Goal: Task Accomplishment & Management: Manage account settings

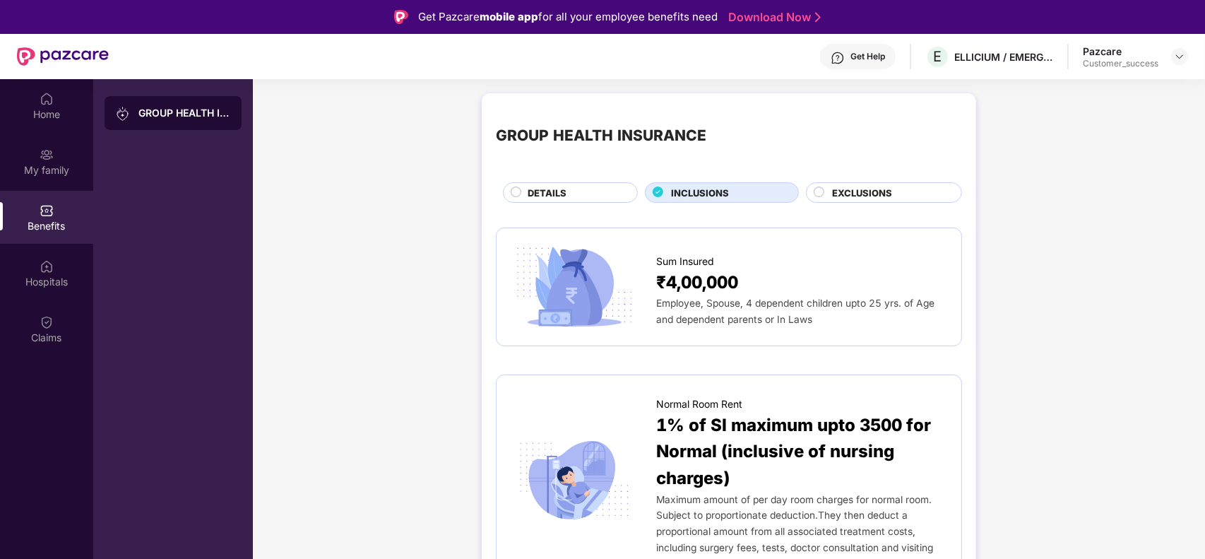
scroll to position [1342, 0]
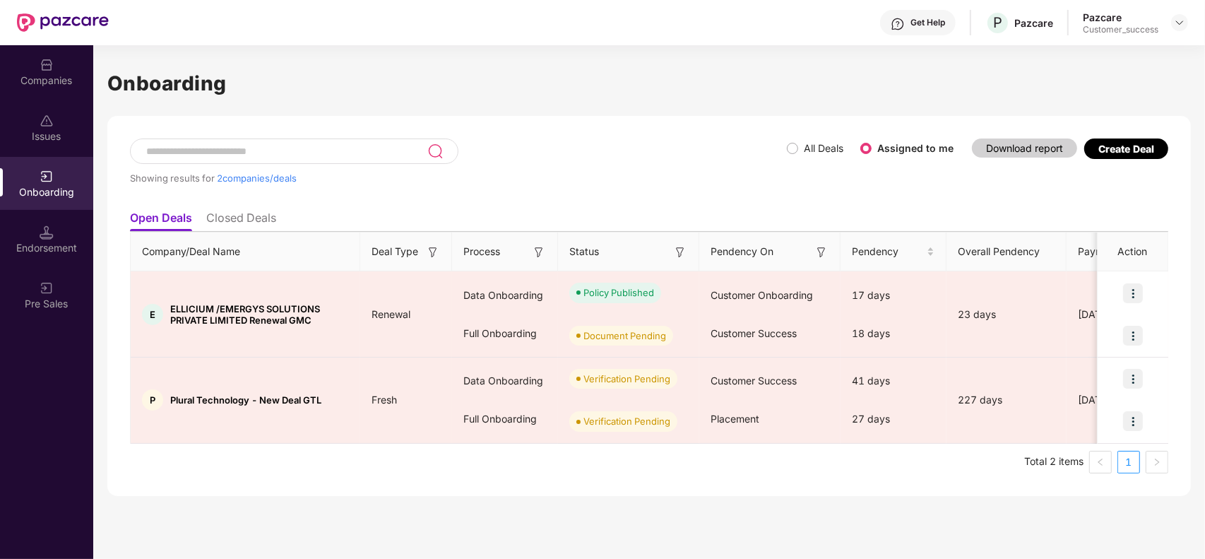
click at [54, 71] on div "Companies" at bounding box center [46, 71] width 93 height 53
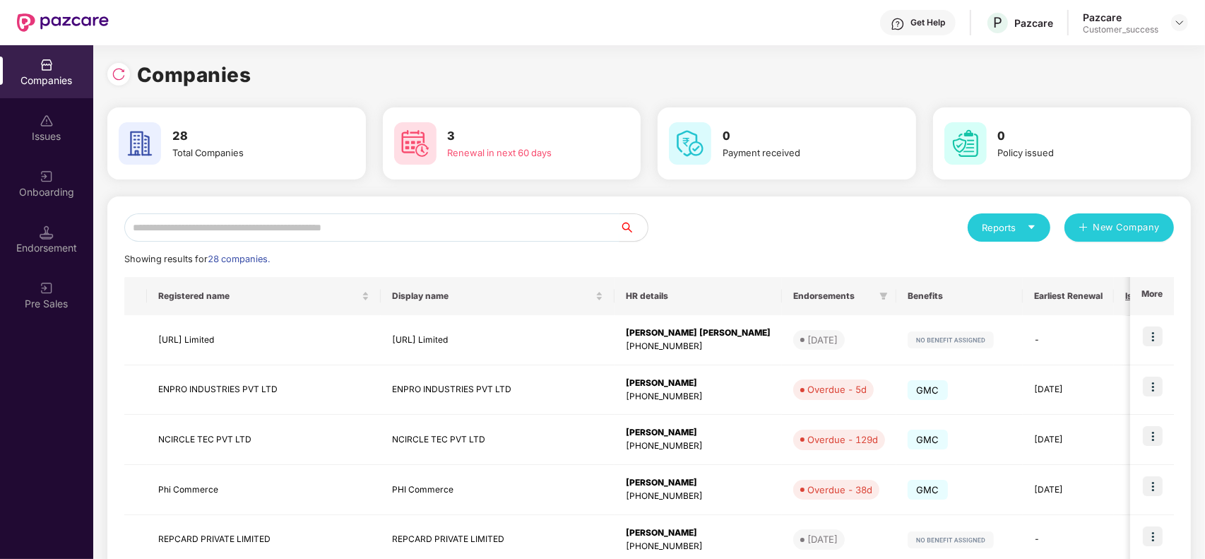
click at [308, 221] on input "text" at bounding box center [371, 227] width 495 height 28
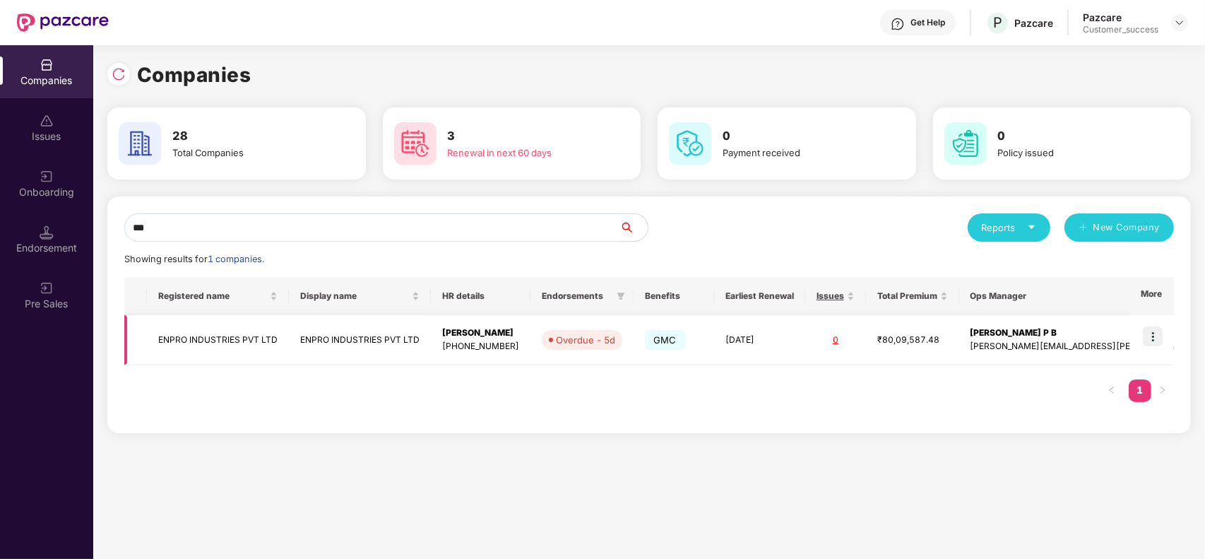
type input "***"
click at [1156, 341] on img at bounding box center [1153, 336] width 20 height 20
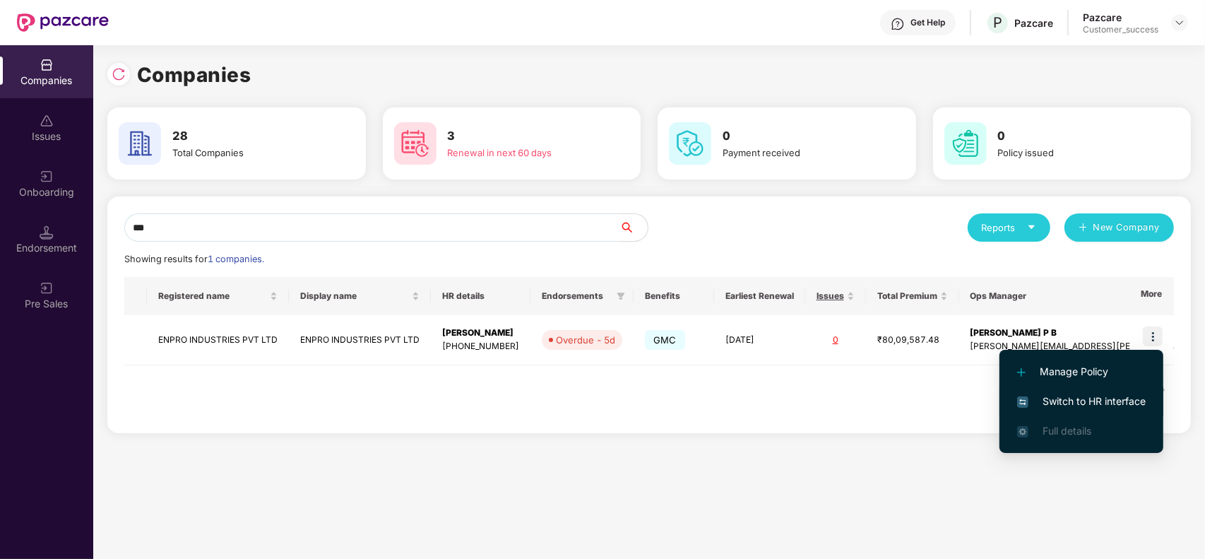
click at [1071, 398] on span "Switch to HR interface" at bounding box center [1081, 402] width 129 height 16
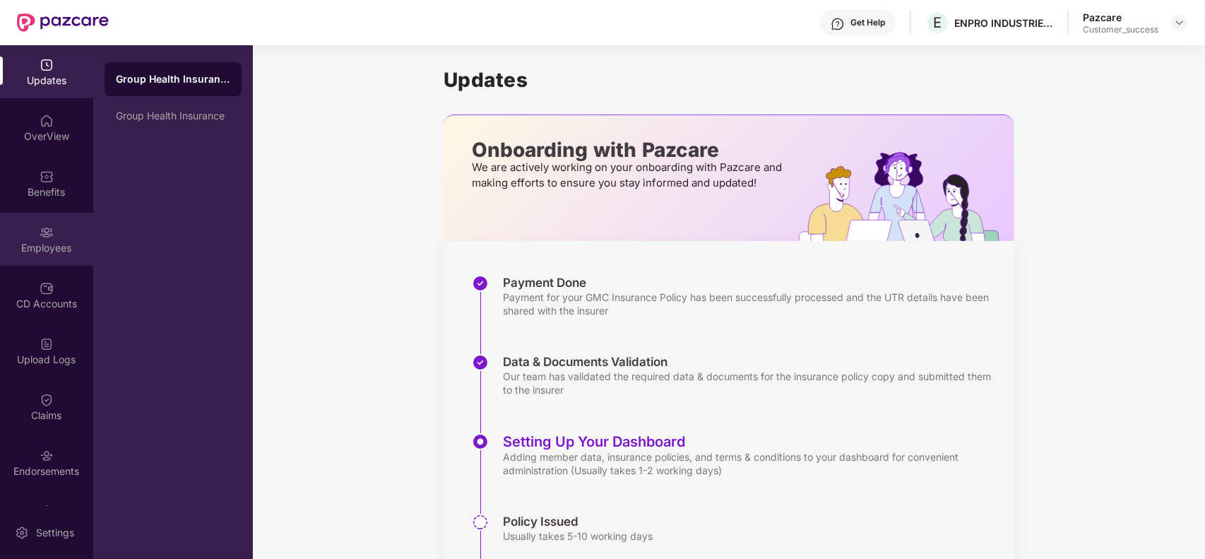
click at [54, 244] on div "Employees" at bounding box center [46, 248] width 93 height 14
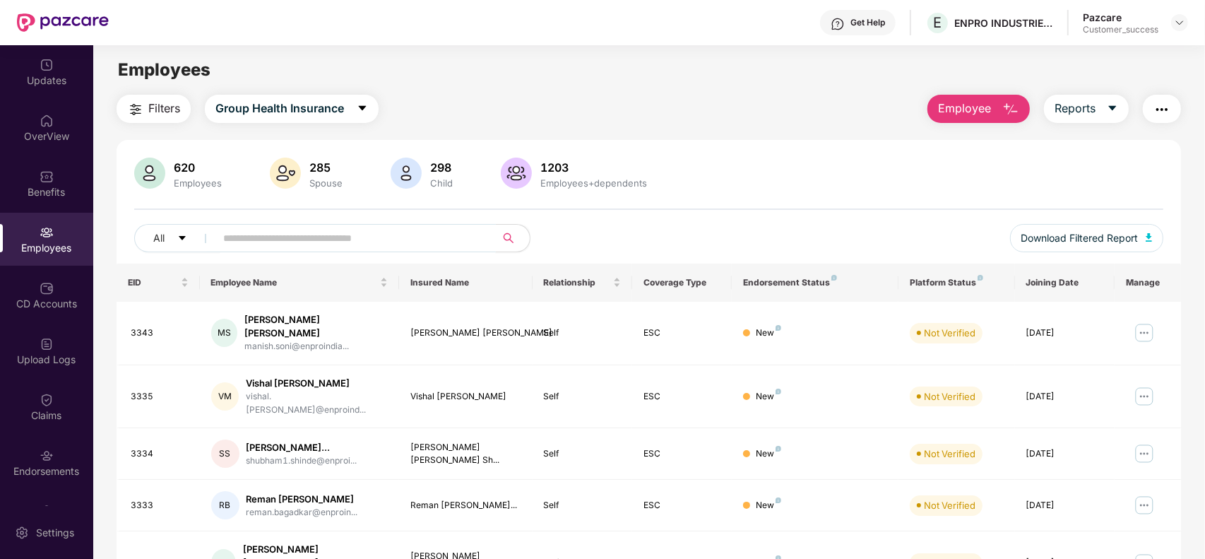
click at [331, 239] on input "text" at bounding box center [350, 238] width 254 height 21
paste input "****"
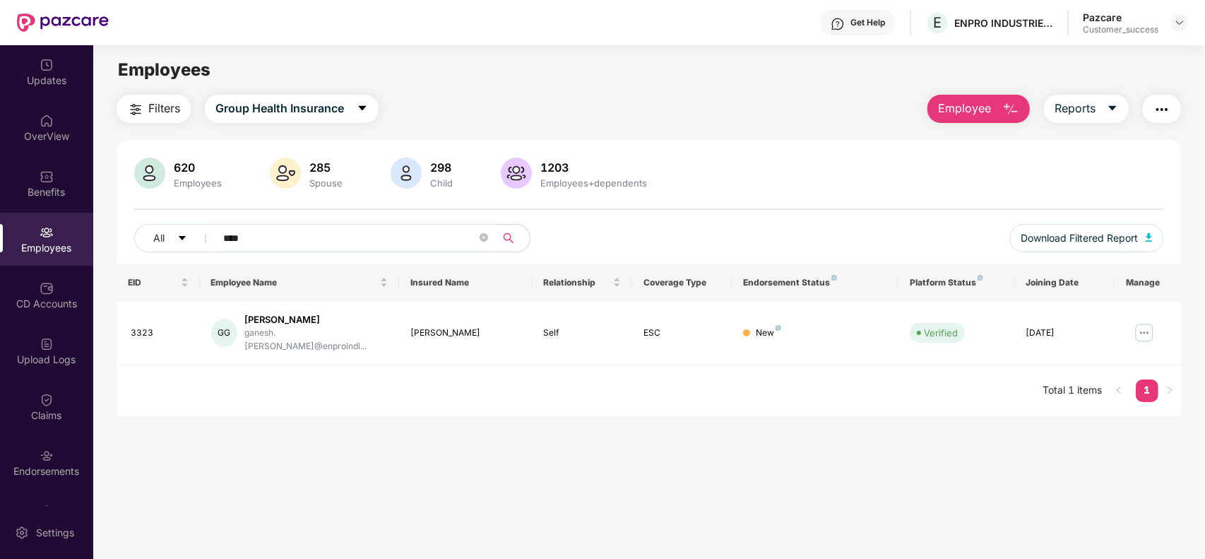
paste input "text"
type input "****"
click at [1175, 22] on img at bounding box center [1179, 22] width 11 height 11
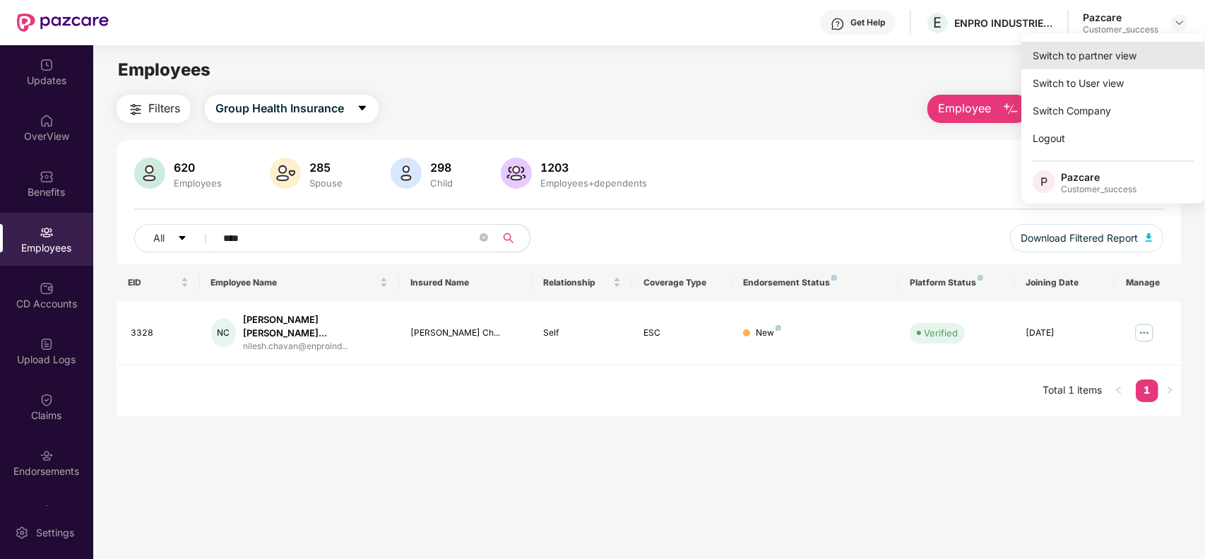
click at [1111, 57] on div "Switch to partner view" at bounding box center [1114, 56] width 184 height 28
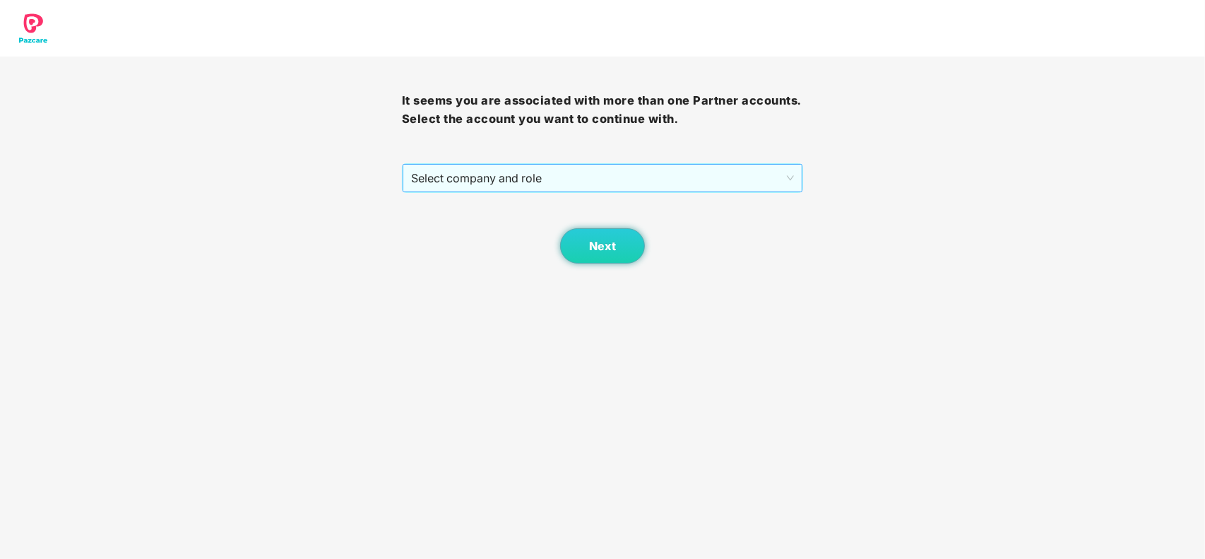
click at [520, 175] on span "Select company and role" at bounding box center [603, 178] width 384 height 27
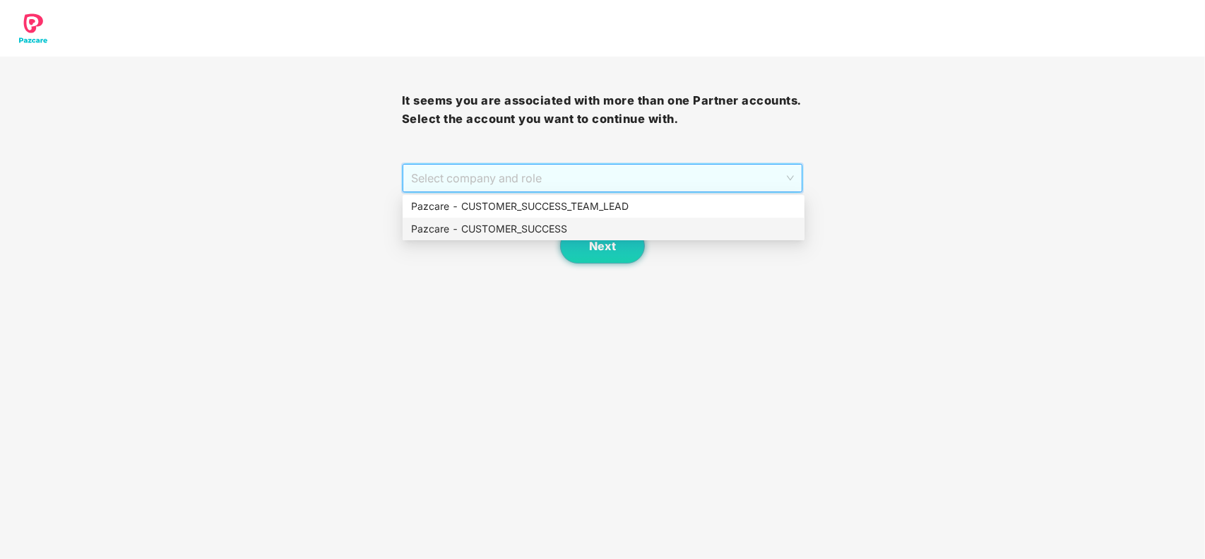
click at [516, 226] on div "Pazcare - CUSTOMER_SUCCESS" at bounding box center [603, 229] width 385 height 16
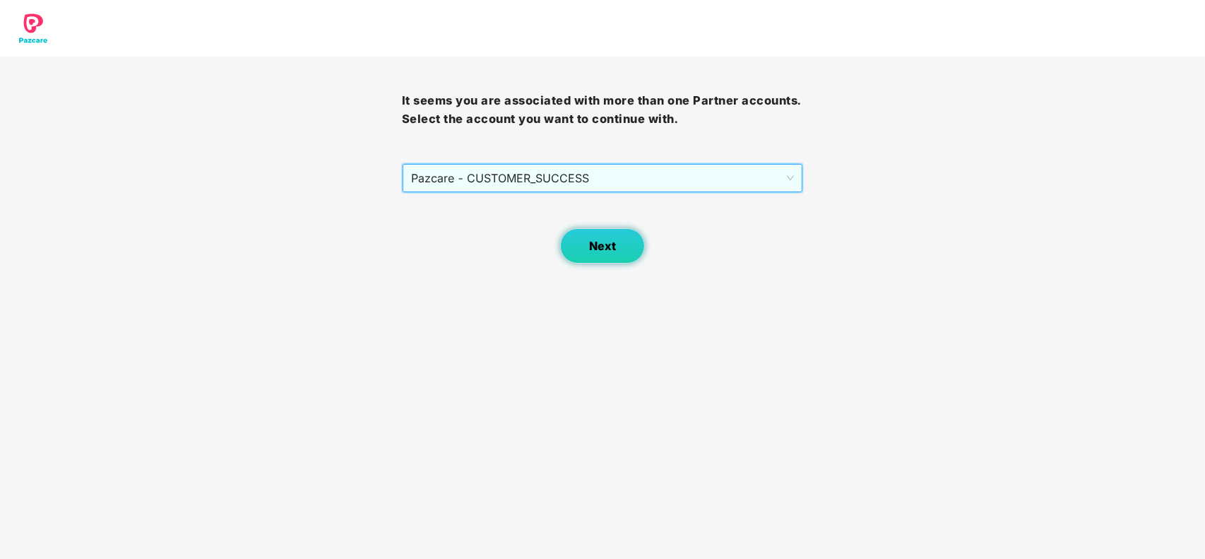
click at [601, 240] on span "Next" at bounding box center [602, 246] width 27 height 13
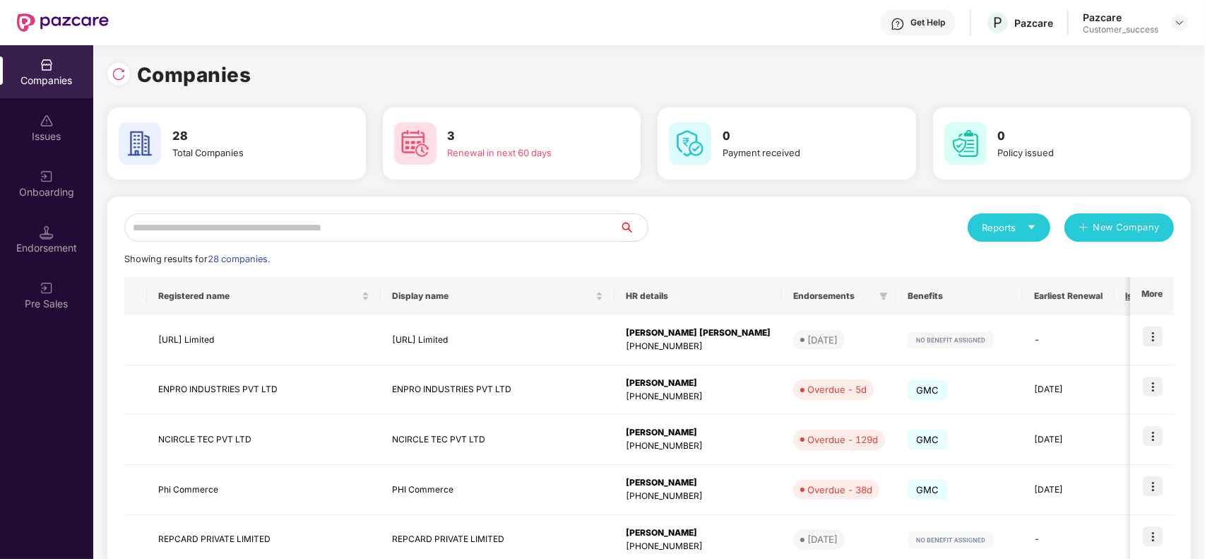
click at [299, 224] on input "text" at bounding box center [371, 227] width 495 height 28
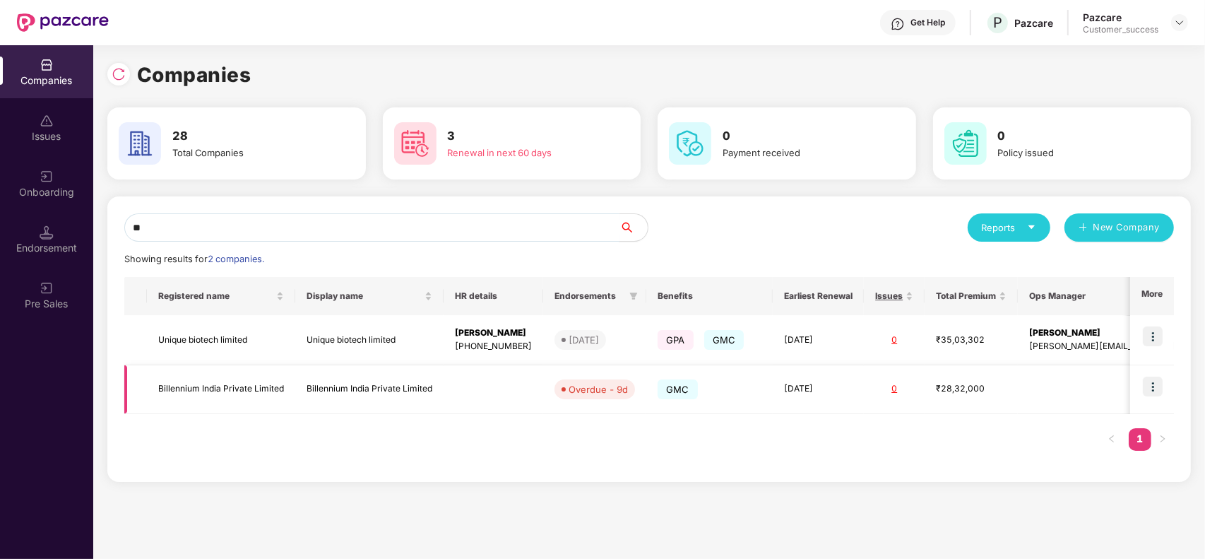
type input "**"
click at [1150, 390] on img at bounding box center [1153, 387] width 20 height 20
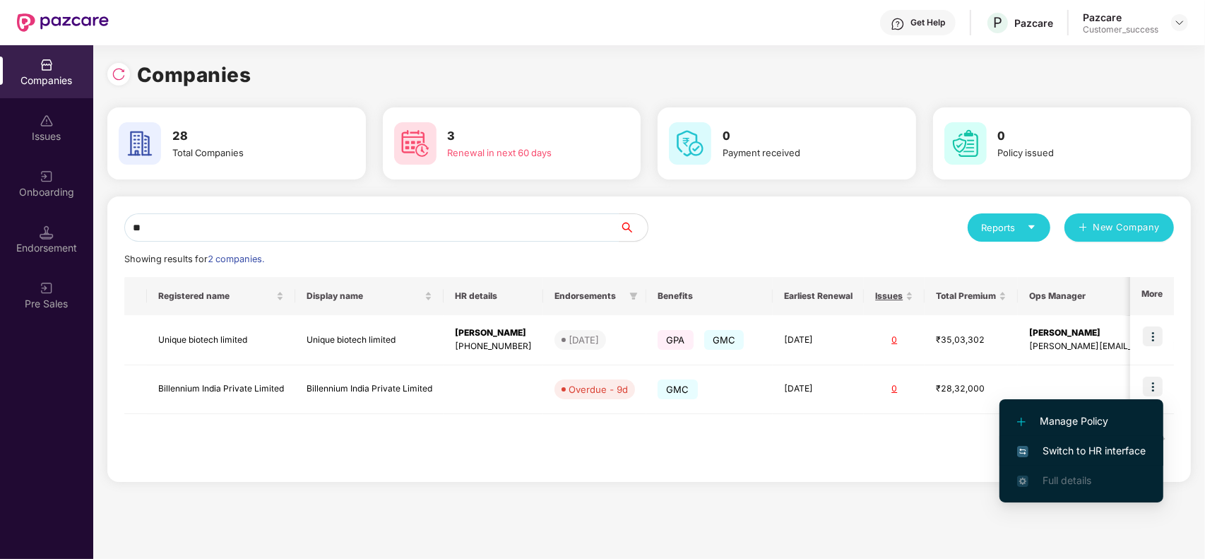
click at [1095, 454] on span "Switch to HR interface" at bounding box center [1081, 451] width 129 height 16
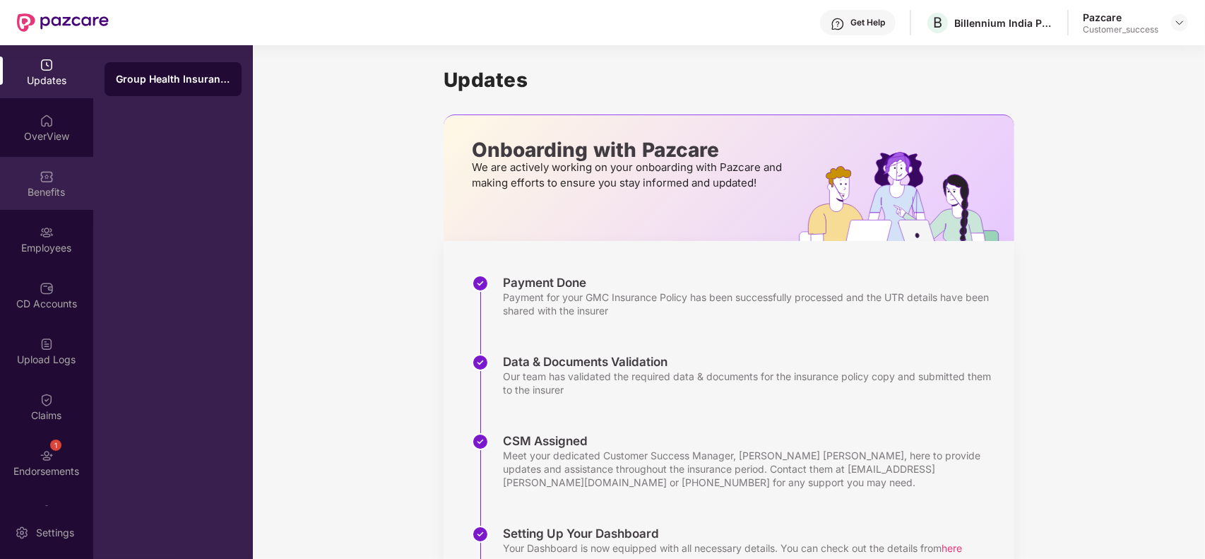
click at [53, 185] on div "Benefits" at bounding box center [46, 192] width 93 height 14
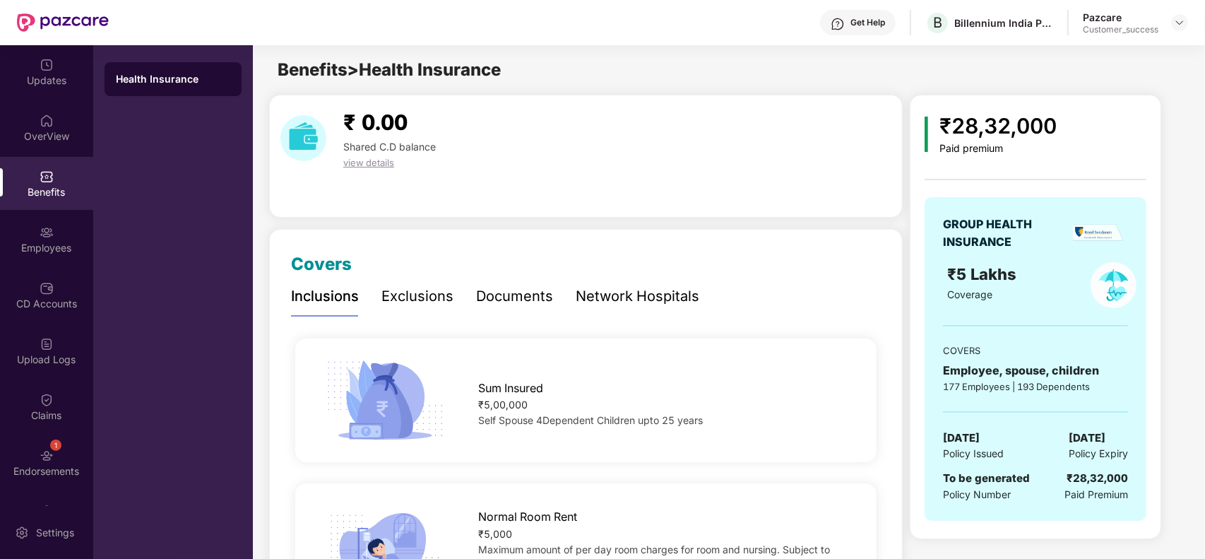
click at [48, 181] on img at bounding box center [47, 177] width 14 height 14
click at [44, 125] on img at bounding box center [47, 121] width 14 height 14
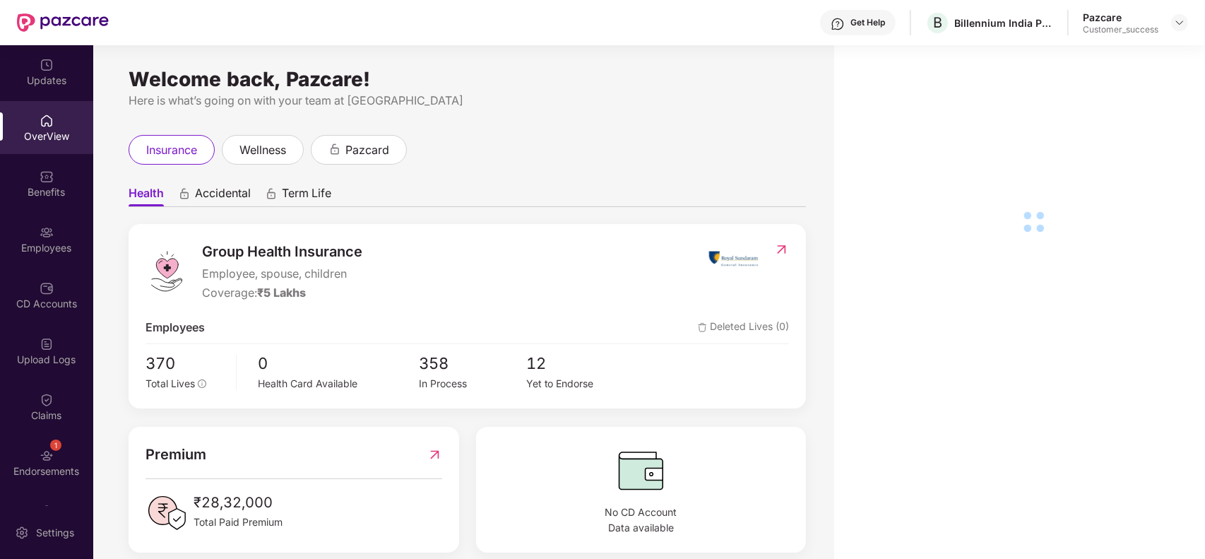
click at [49, 177] on img at bounding box center [47, 177] width 14 height 14
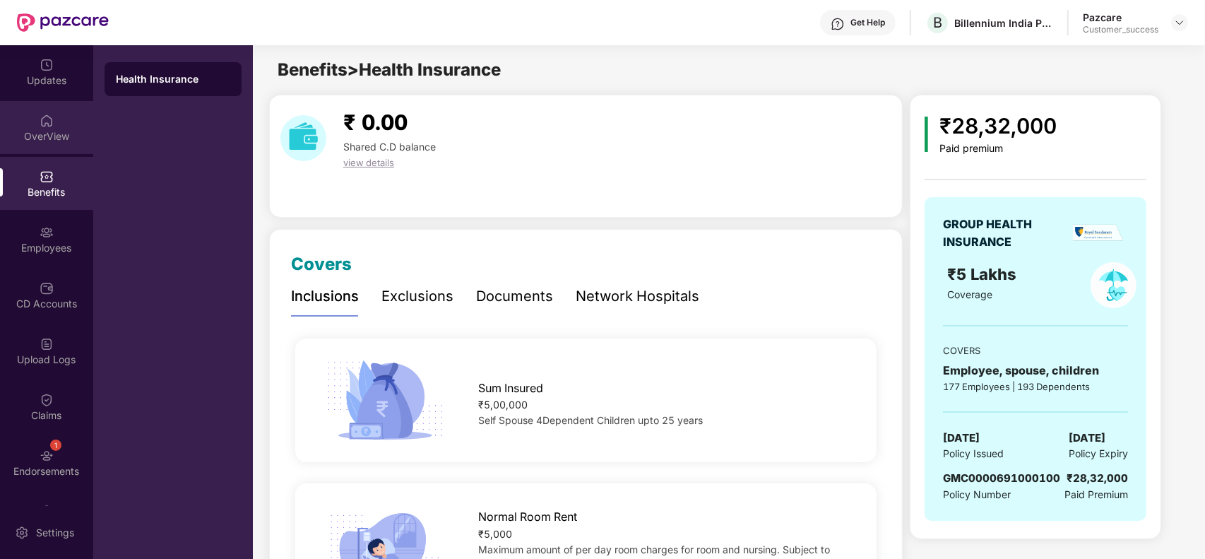
click at [40, 141] on div "OverView" at bounding box center [46, 136] width 93 height 14
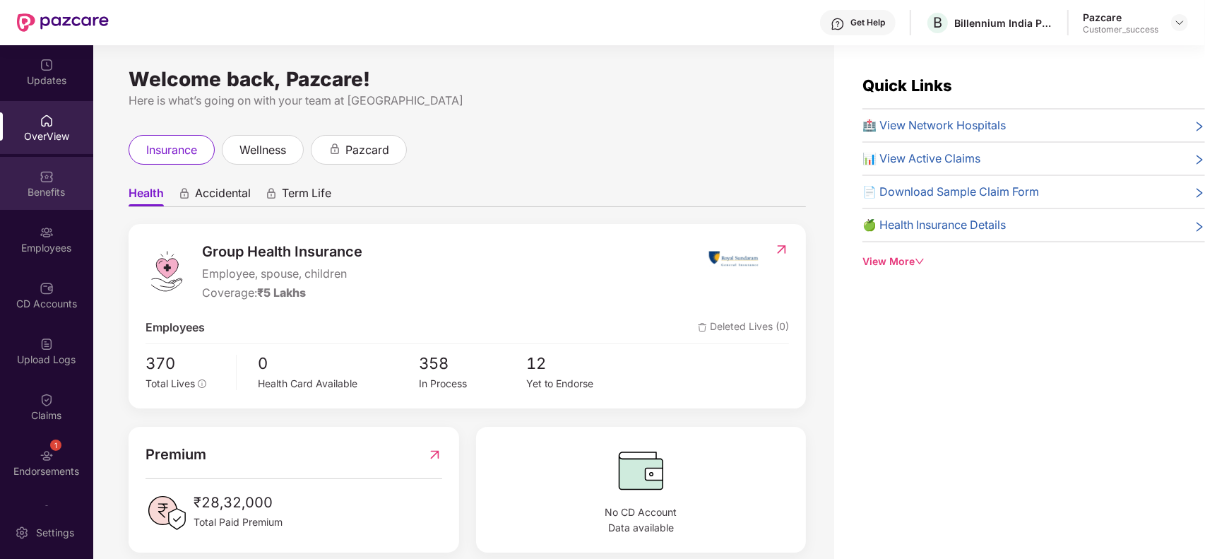
click at [42, 187] on div "Benefits" at bounding box center [46, 192] width 93 height 14
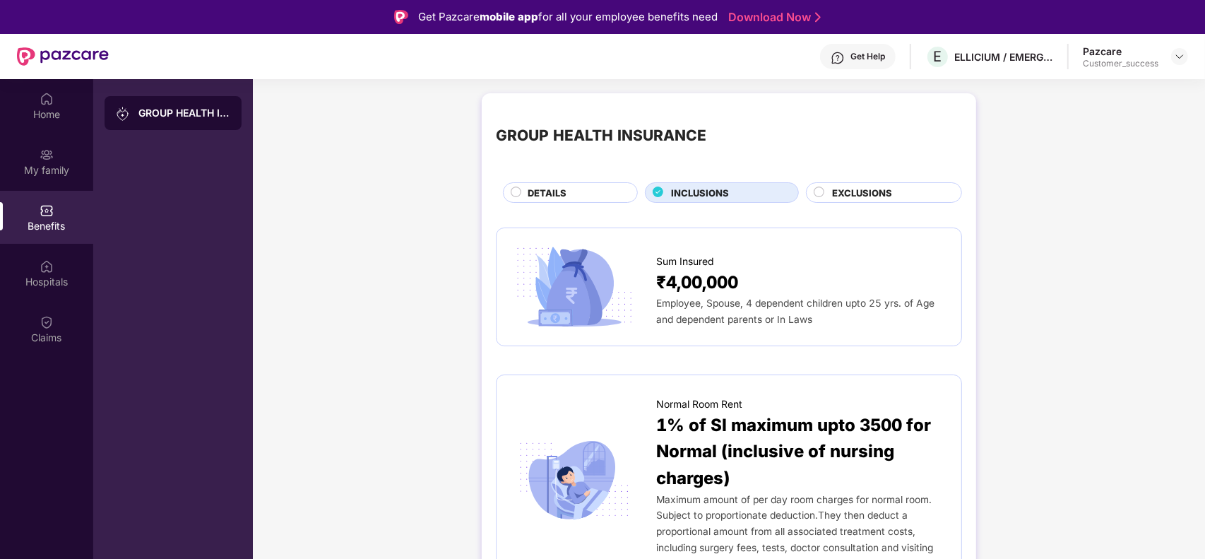
scroll to position [1342, 0]
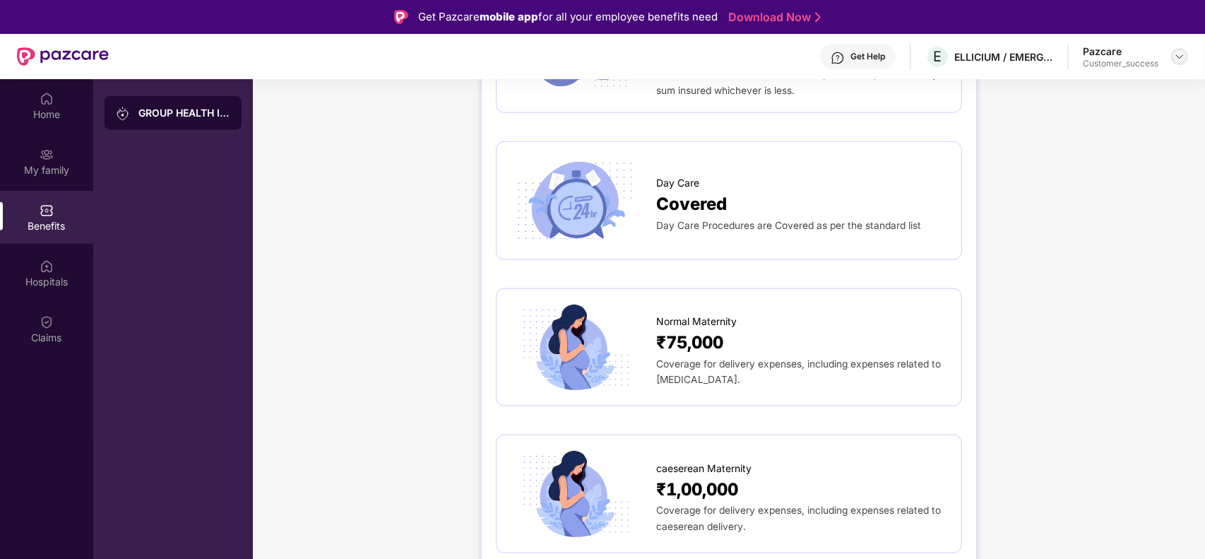
click at [1181, 52] on img at bounding box center [1179, 56] width 11 height 11
click at [1089, 85] on div "Switch to partner view" at bounding box center [1114, 89] width 184 height 28
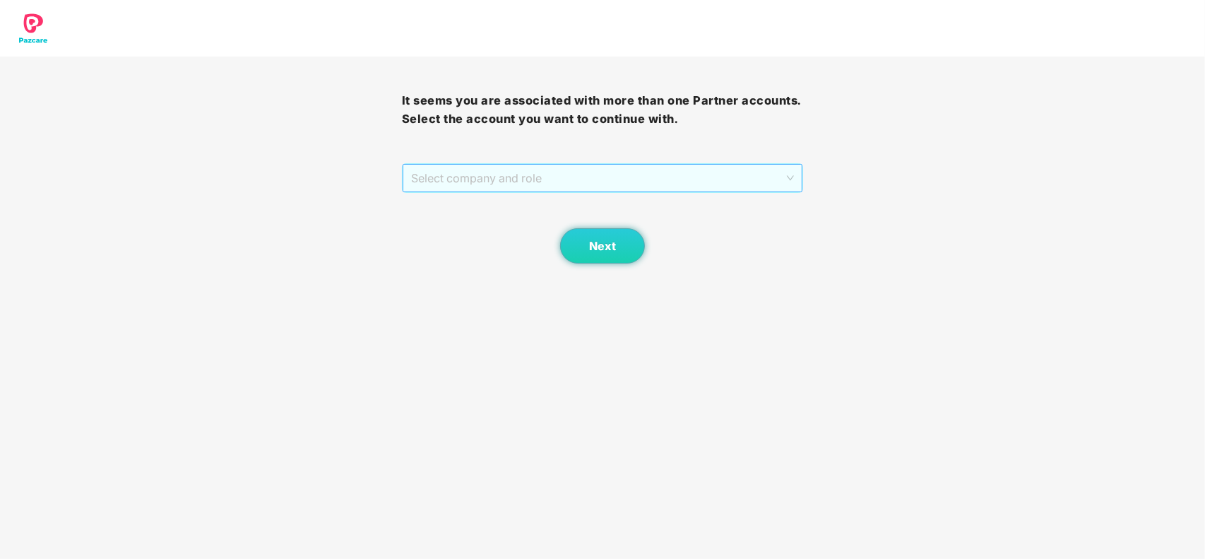
click at [562, 177] on span "Select company and role" at bounding box center [603, 178] width 384 height 27
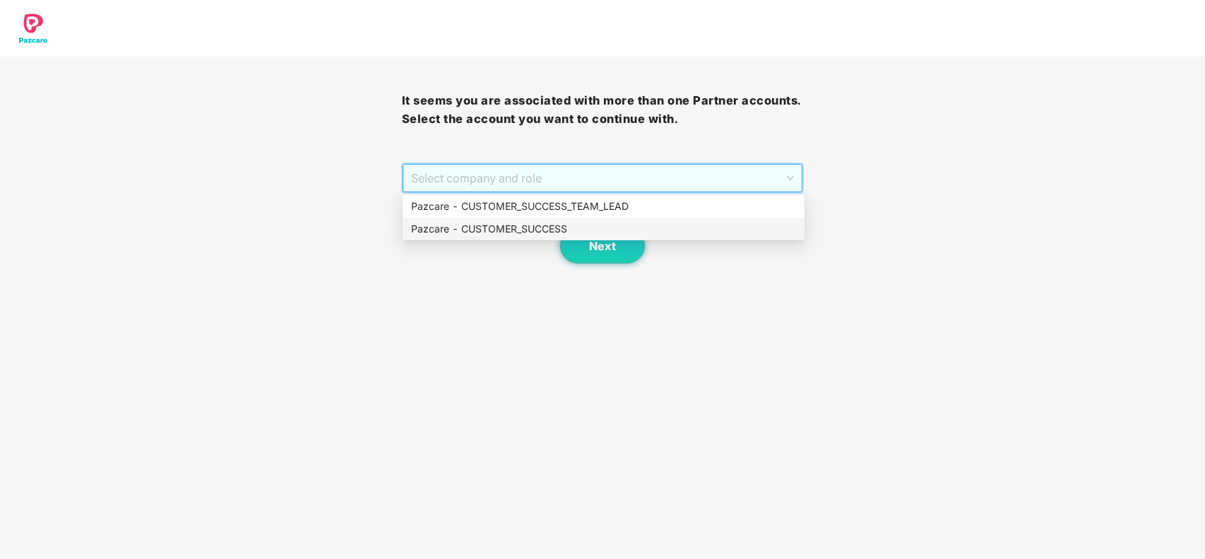
click at [521, 230] on div "Pazcare - CUSTOMER_SUCCESS" at bounding box center [603, 229] width 385 height 16
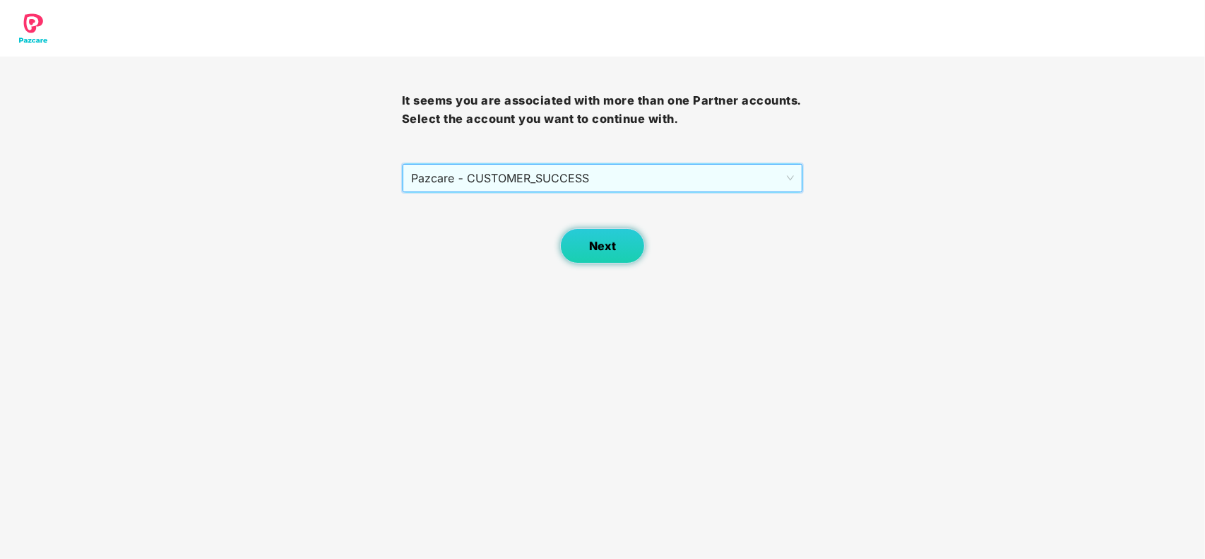
click at [591, 238] on button "Next" at bounding box center [602, 245] width 85 height 35
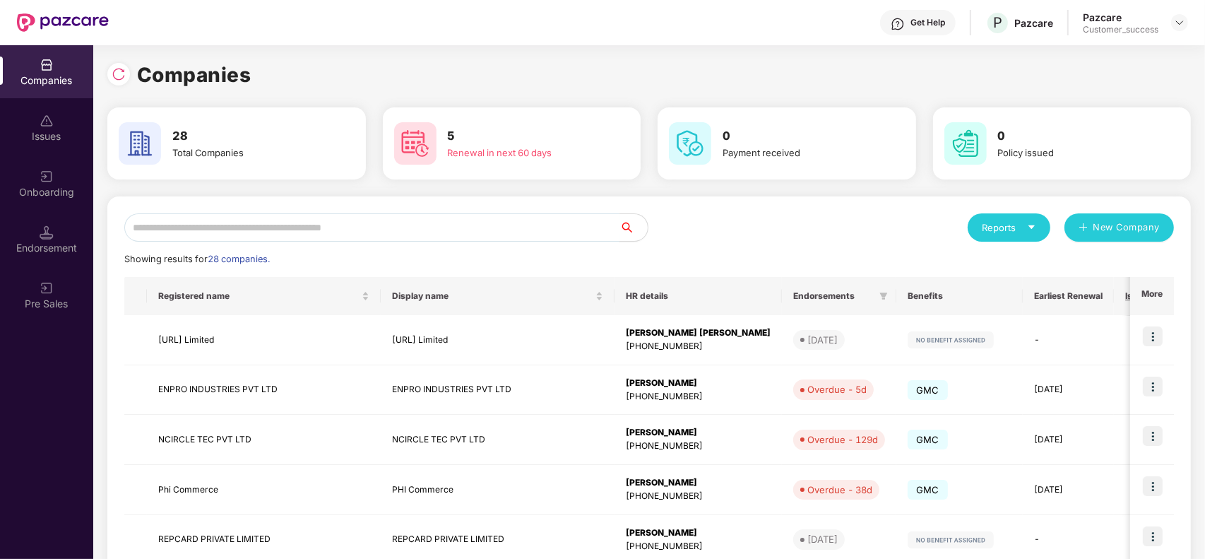
click at [354, 230] on input "text" at bounding box center [371, 227] width 495 height 28
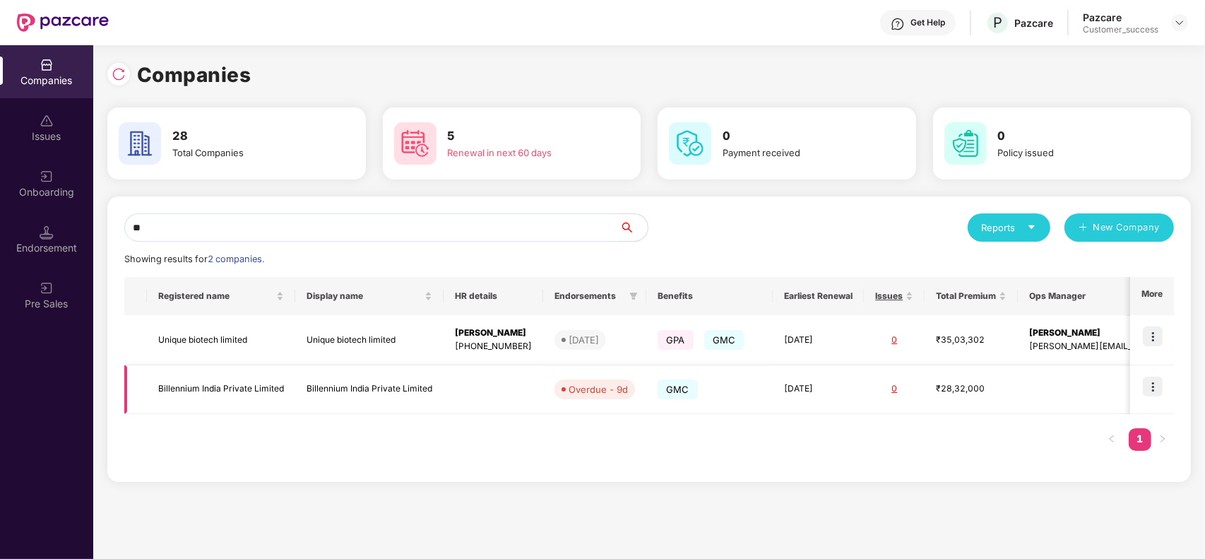
type input "**"
click at [1147, 390] on img at bounding box center [1153, 387] width 20 height 20
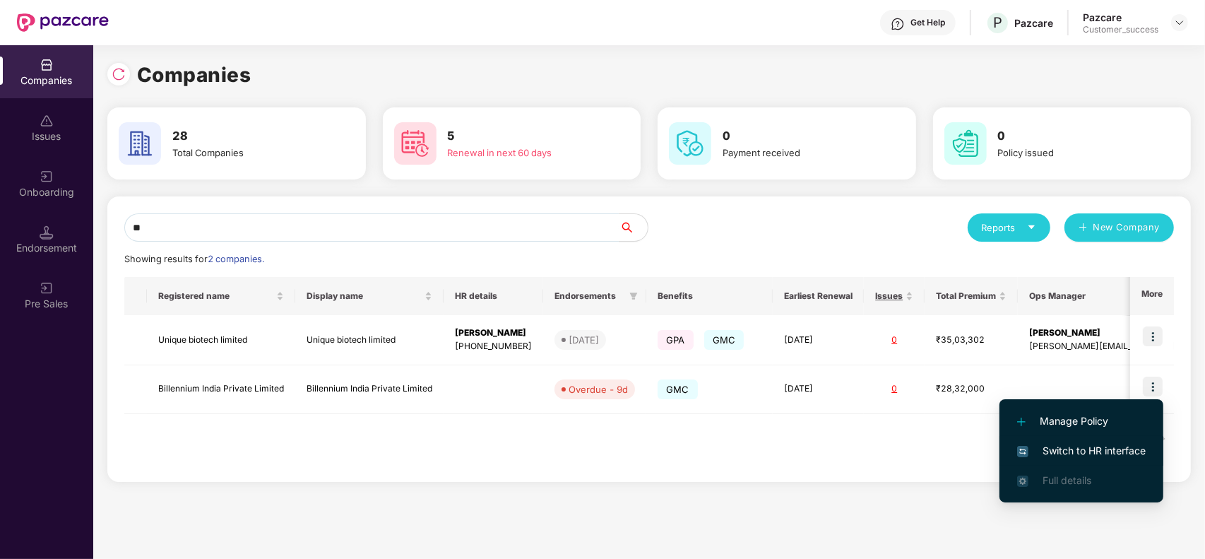
click at [1072, 447] on span "Switch to HR interface" at bounding box center [1081, 451] width 129 height 16
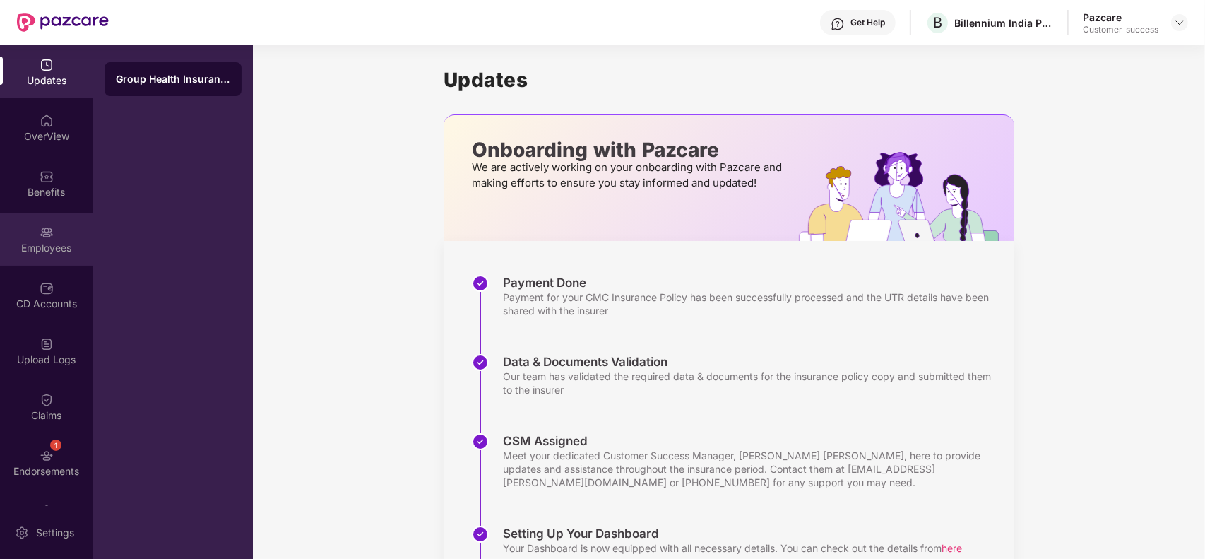
click at [54, 259] on div "Employees" at bounding box center [46, 239] width 93 height 53
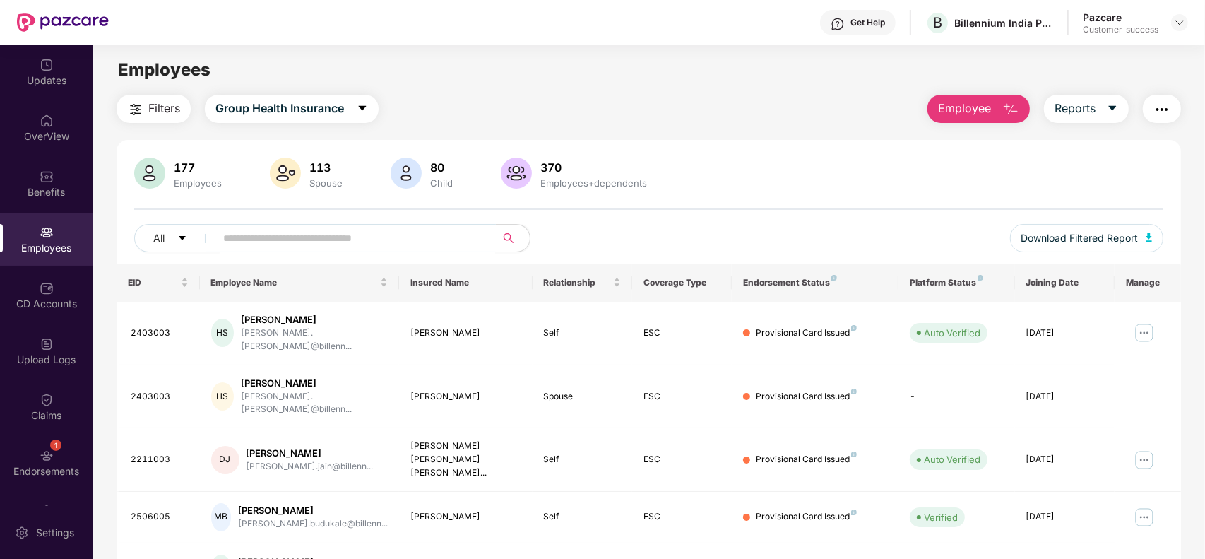
click at [262, 231] on input "text" at bounding box center [350, 238] width 254 height 21
paste input "****"
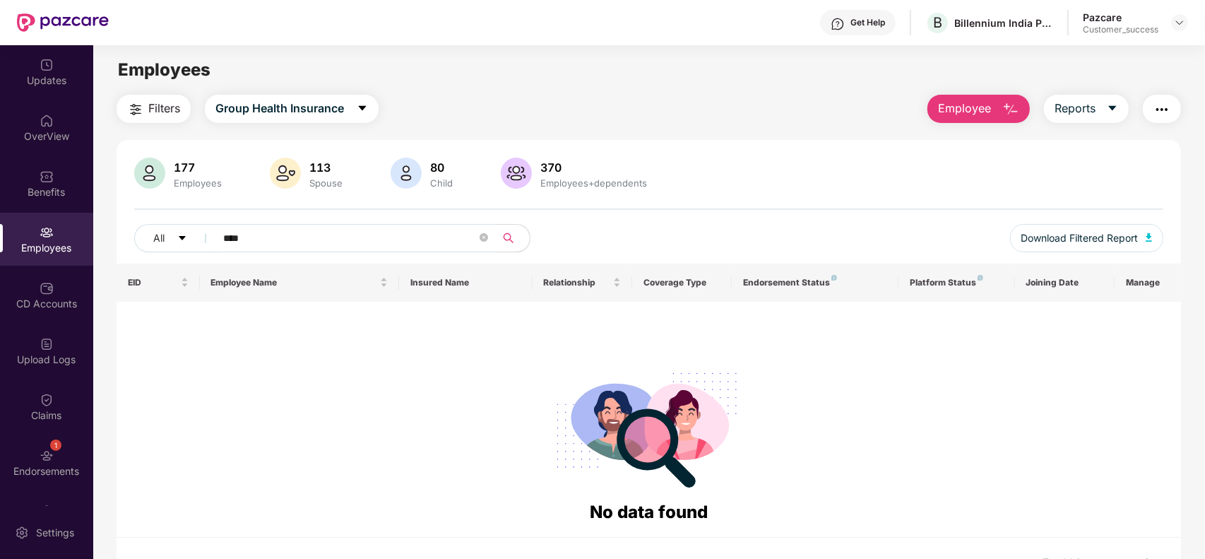
type input "****"
click at [1181, 26] on img at bounding box center [1179, 22] width 11 height 11
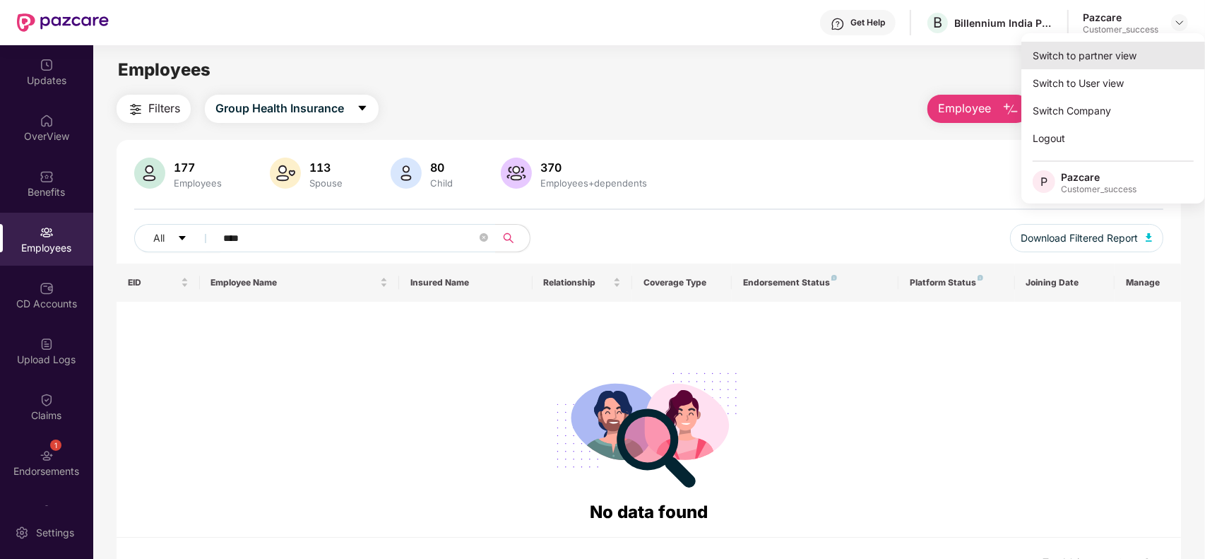
click at [1114, 57] on div "Switch to partner view" at bounding box center [1114, 56] width 184 height 28
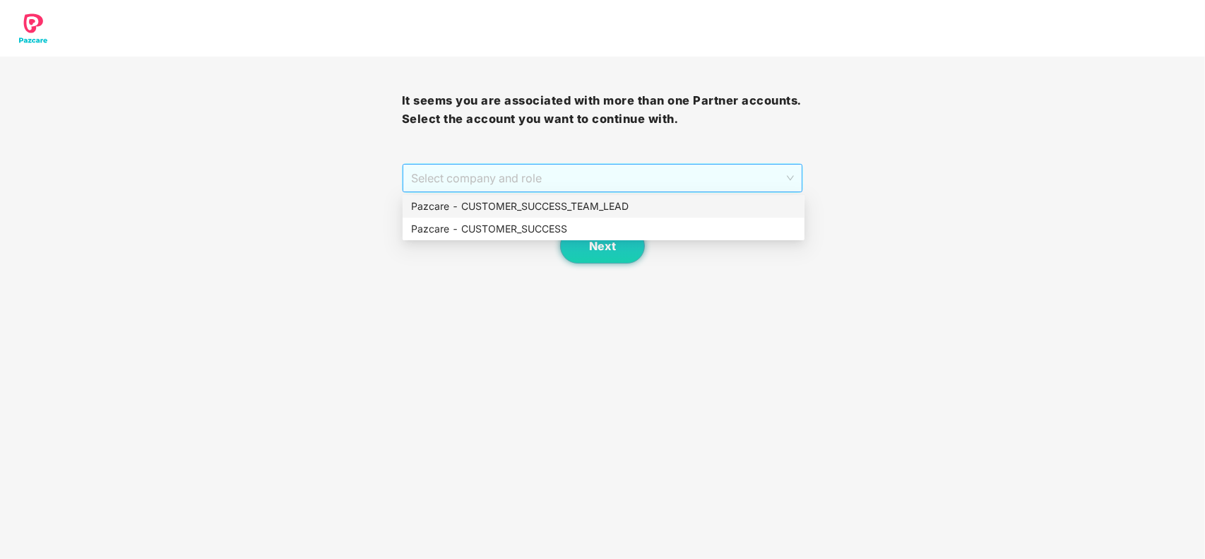
click at [553, 177] on span "Select company and role" at bounding box center [603, 178] width 384 height 27
click at [517, 221] on div "Pazcare - CUSTOMER_SUCCESS" at bounding box center [603, 229] width 385 height 16
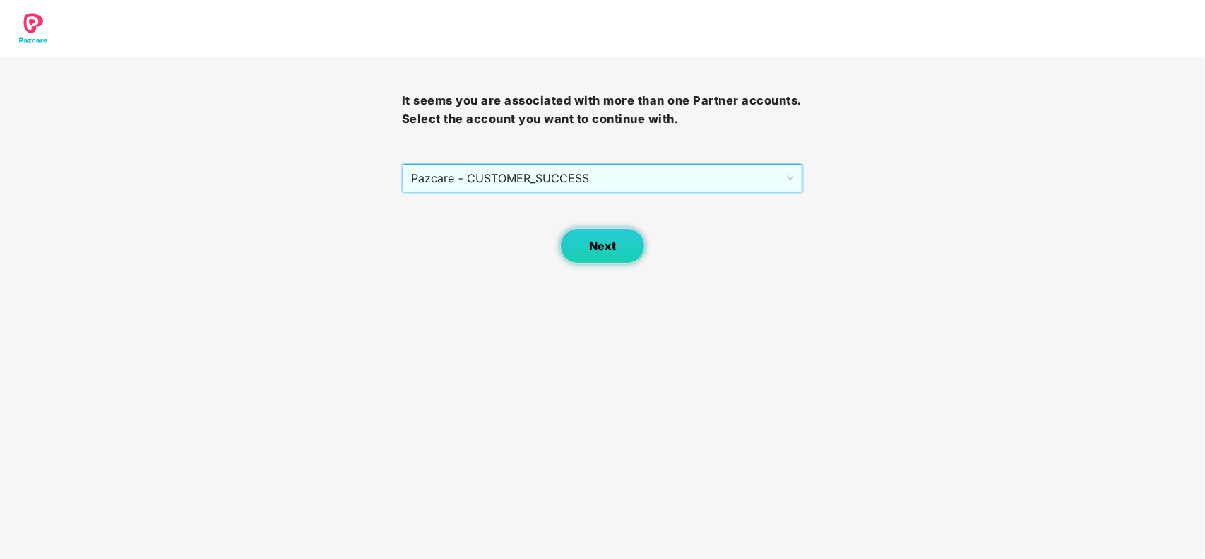
click at [606, 242] on span "Next" at bounding box center [602, 246] width 27 height 13
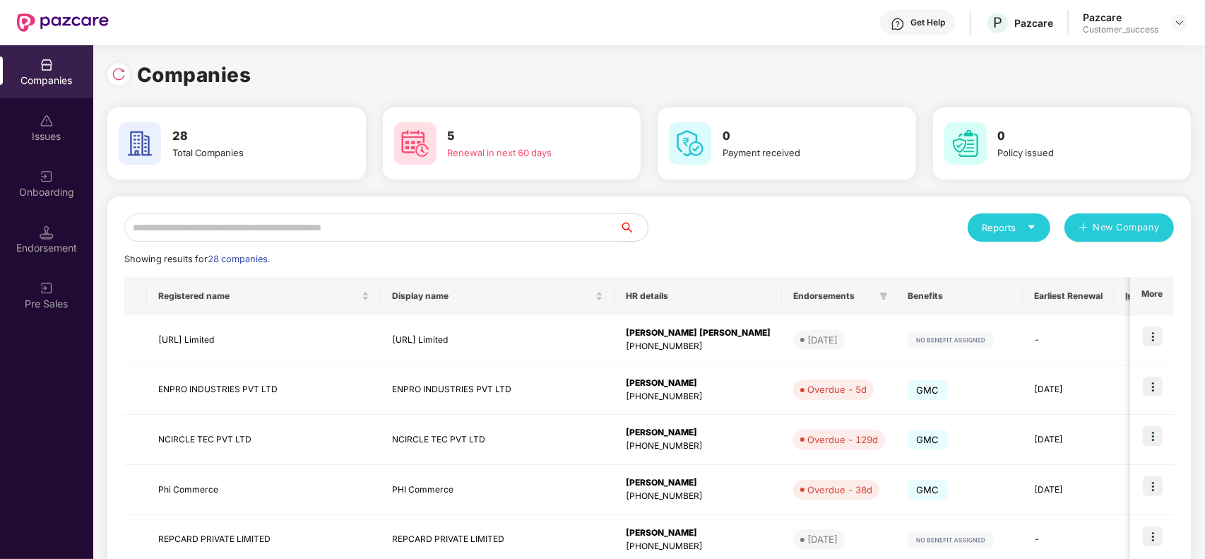
click at [276, 225] on input "text" at bounding box center [371, 227] width 495 height 28
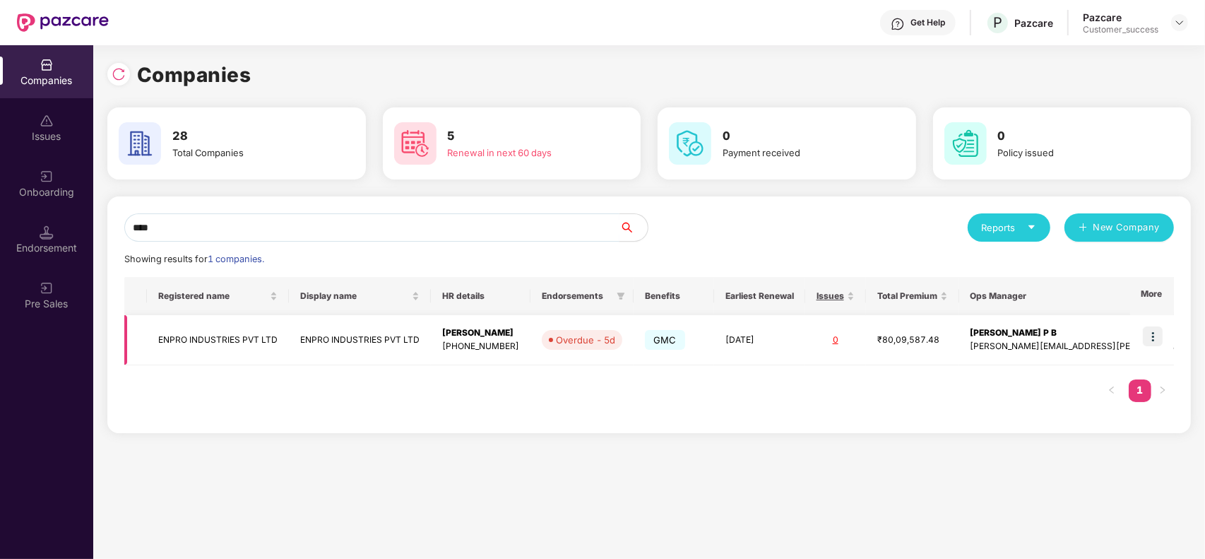
type input "****"
click at [1150, 338] on img at bounding box center [1153, 336] width 20 height 20
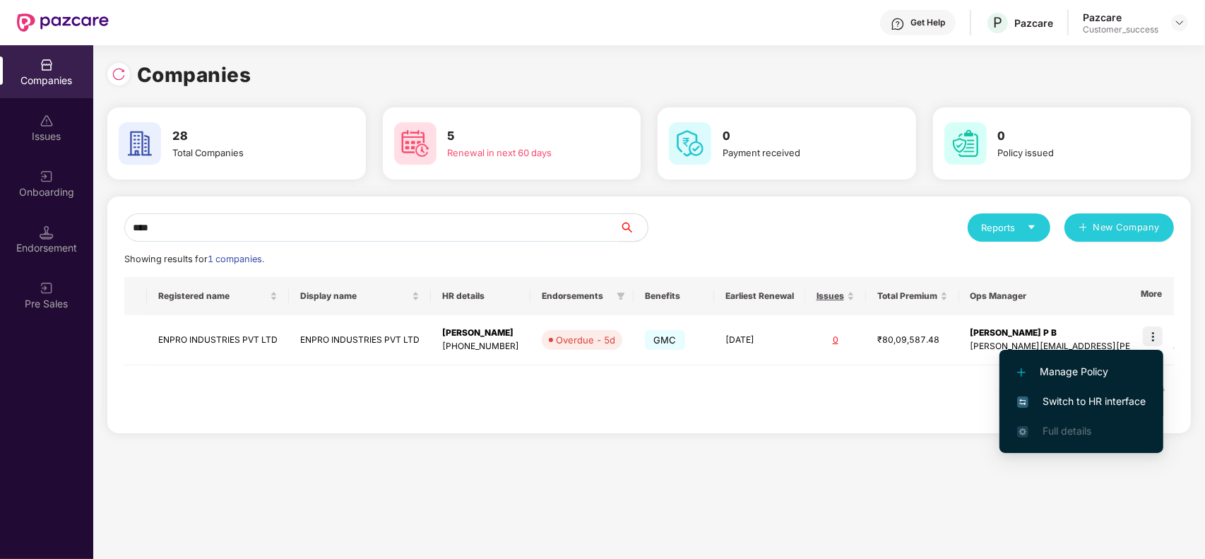
click at [1072, 401] on span "Switch to HR interface" at bounding box center [1081, 402] width 129 height 16
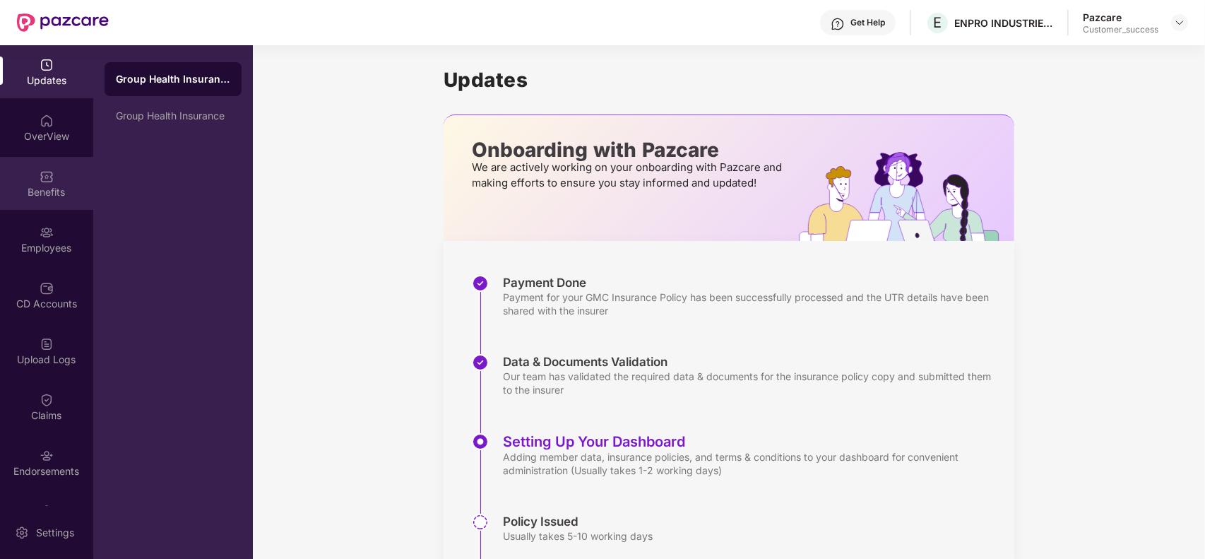
click at [48, 193] on div "Benefits" at bounding box center [46, 192] width 93 height 14
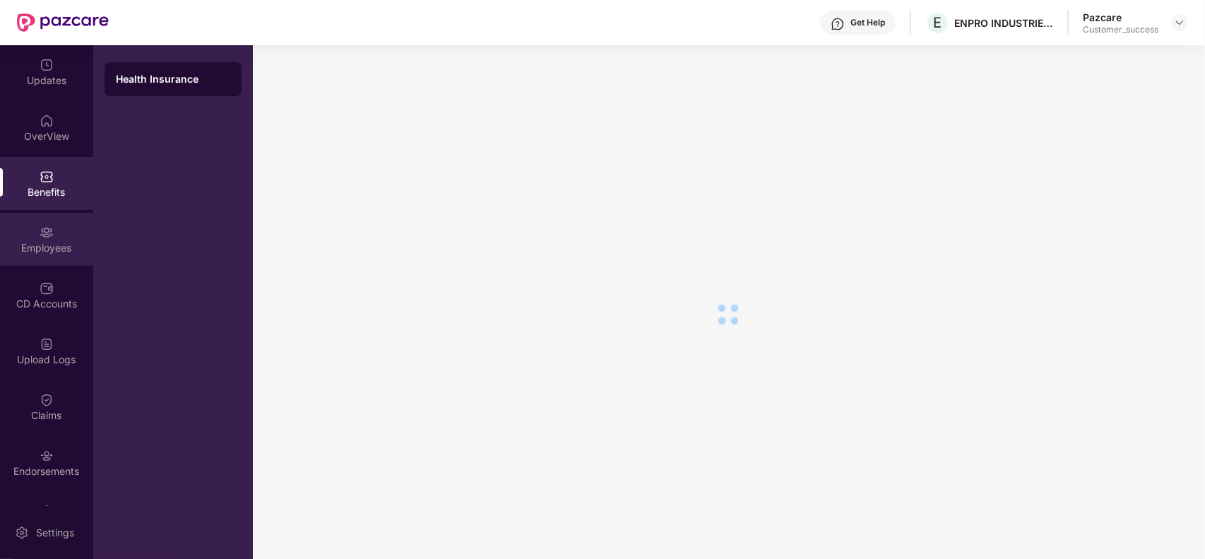
click at [55, 256] on div "Employees" at bounding box center [46, 239] width 93 height 53
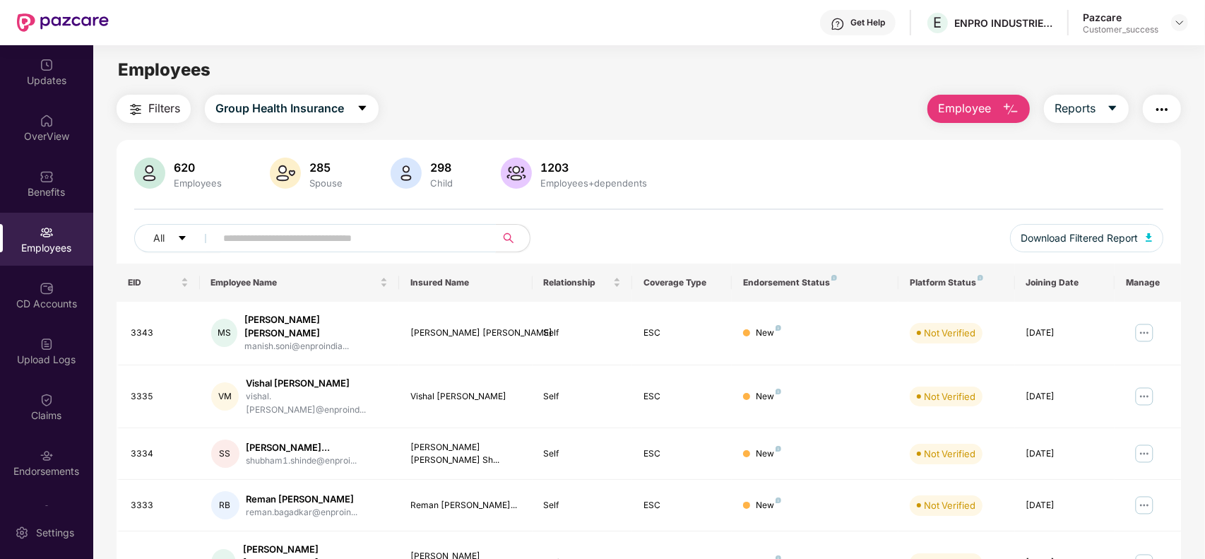
click at [263, 241] on input "text" at bounding box center [350, 238] width 254 height 21
paste input "****"
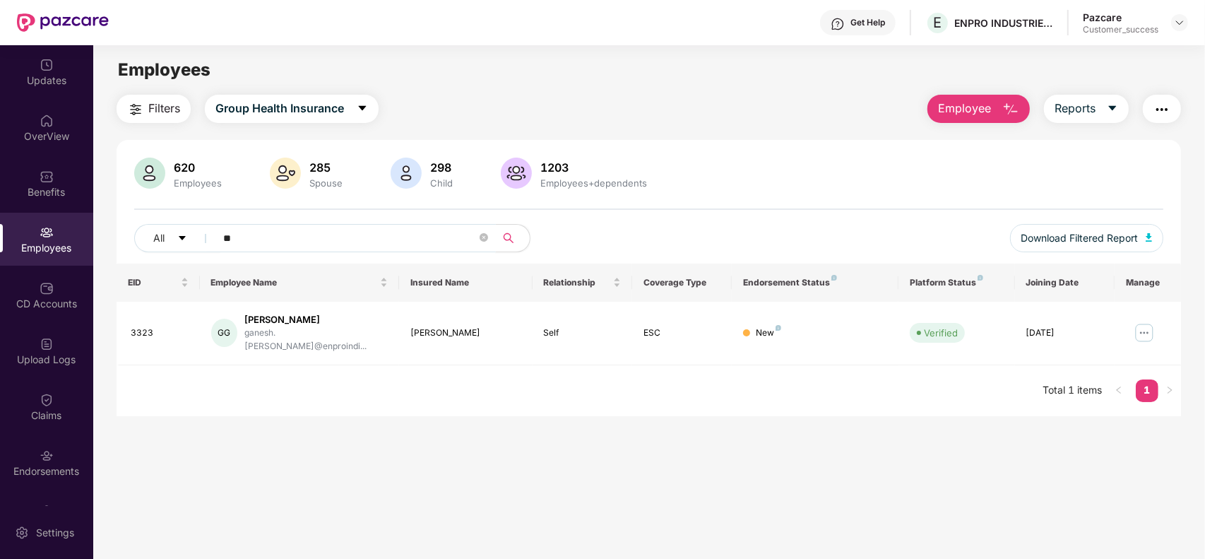
type input "*"
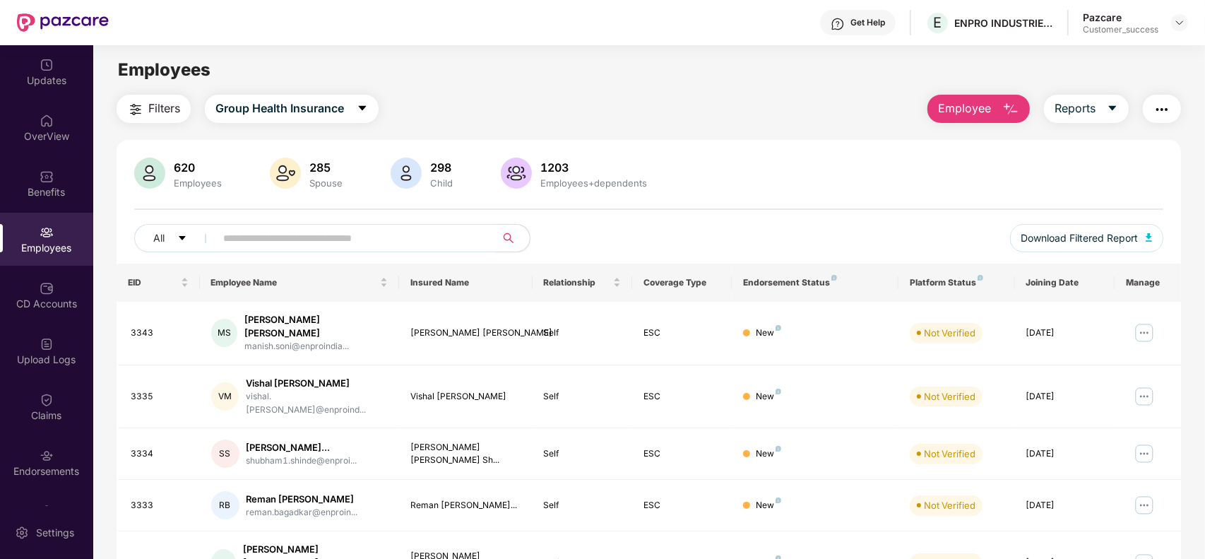
click at [271, 245] on input "text" at bounding box center [350, 238] width 254 height 21
type input "****"
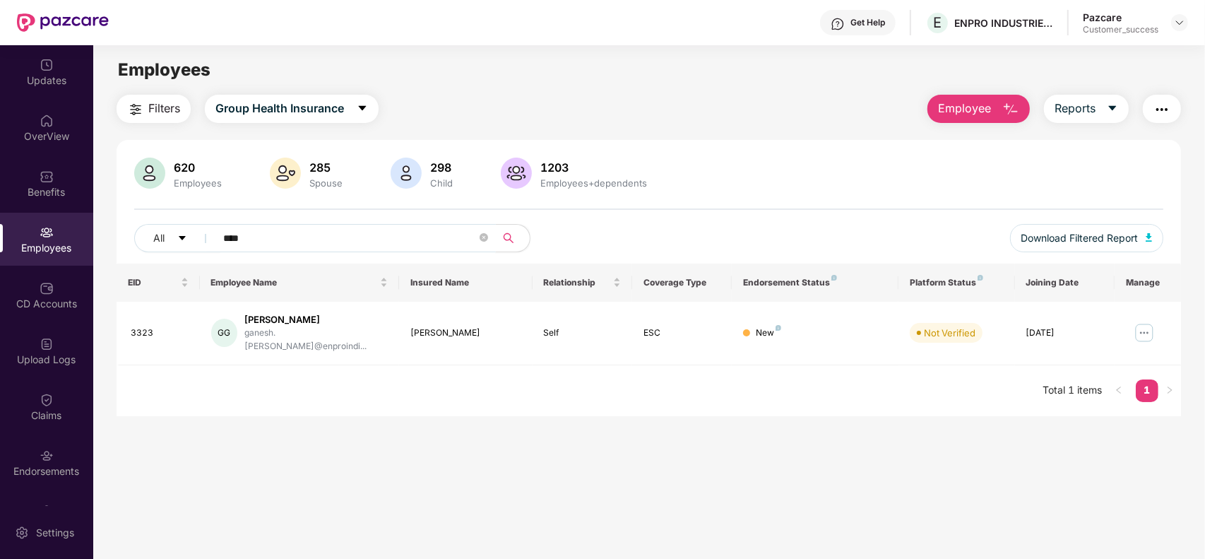
click at [973, 113] on span "Employee" at bounding box center [964, 109] width 53 height 18
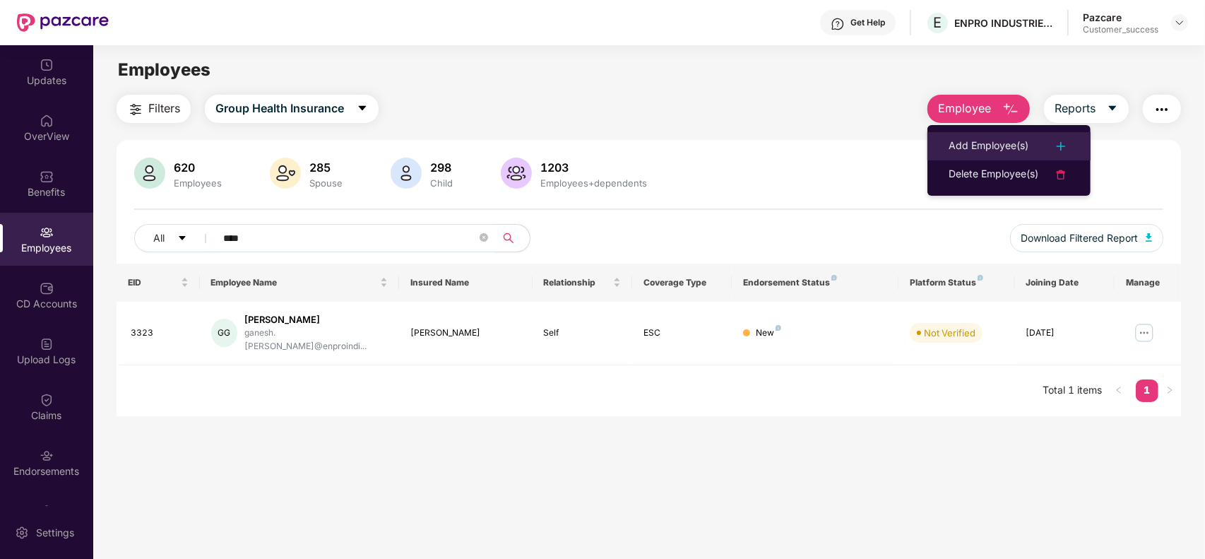
click at [957, 152] on div "Add Employee(s)" at bounding box center [989, 146] width 80 height 17
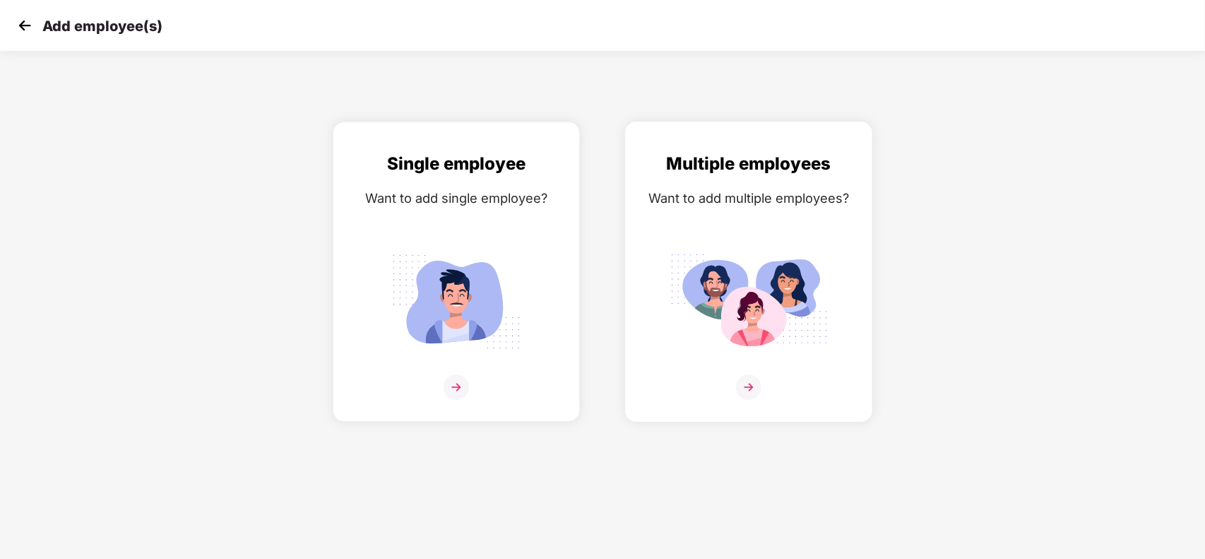
click at [750, 386] on img at bounding box center [748, 386] width 25 height 25
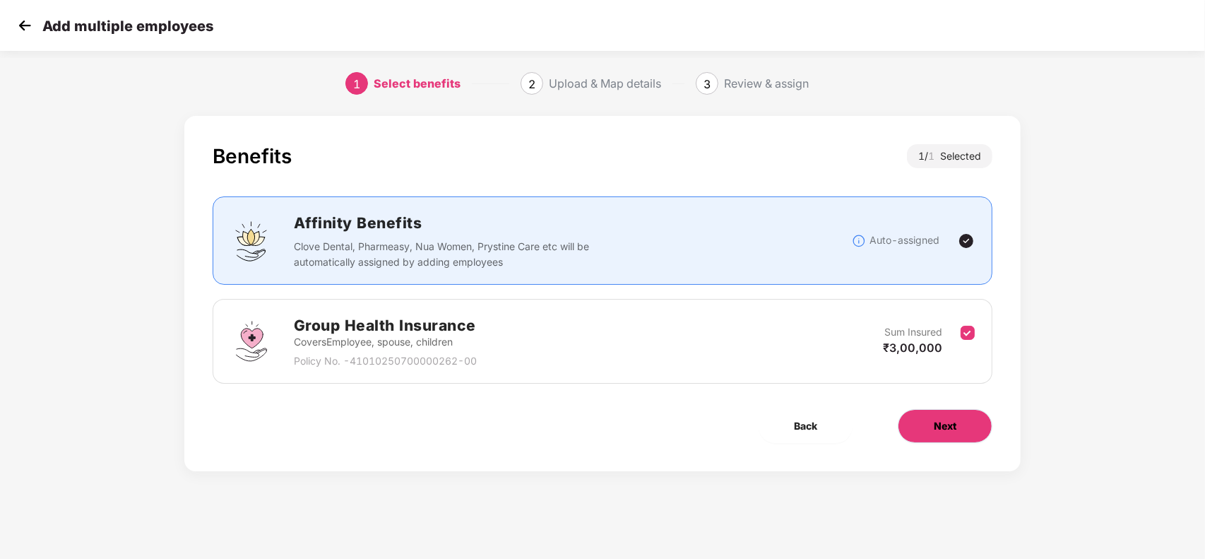
click at [945, 433] on span "Next" at bounding box center [945, 426] width 23 height 16
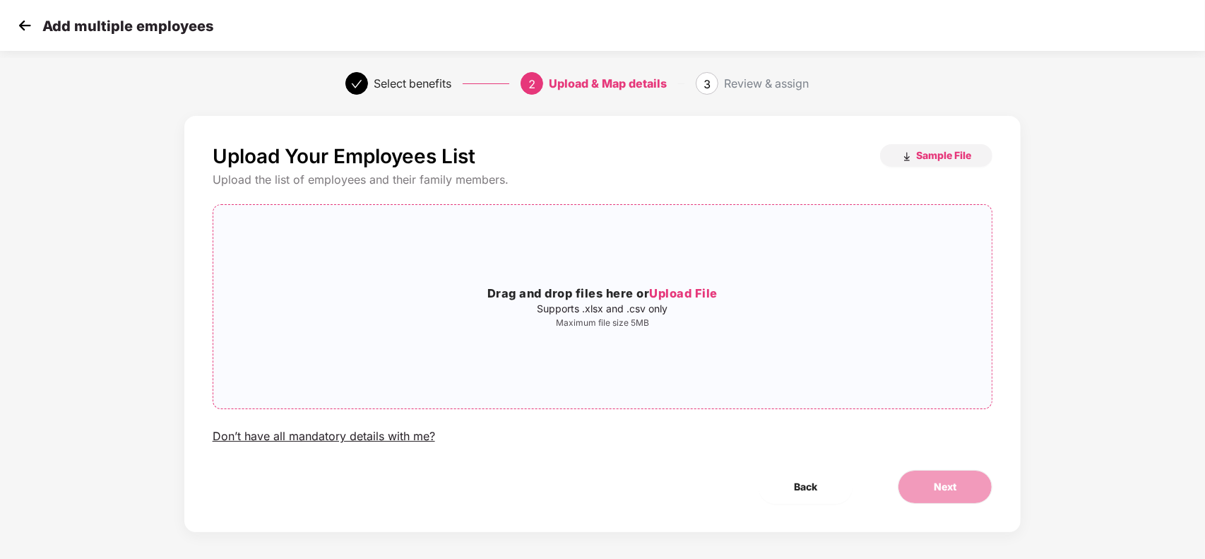
click at [678, 297] on span "Upload File" at bounding box center [683, 293] width 69 height 14
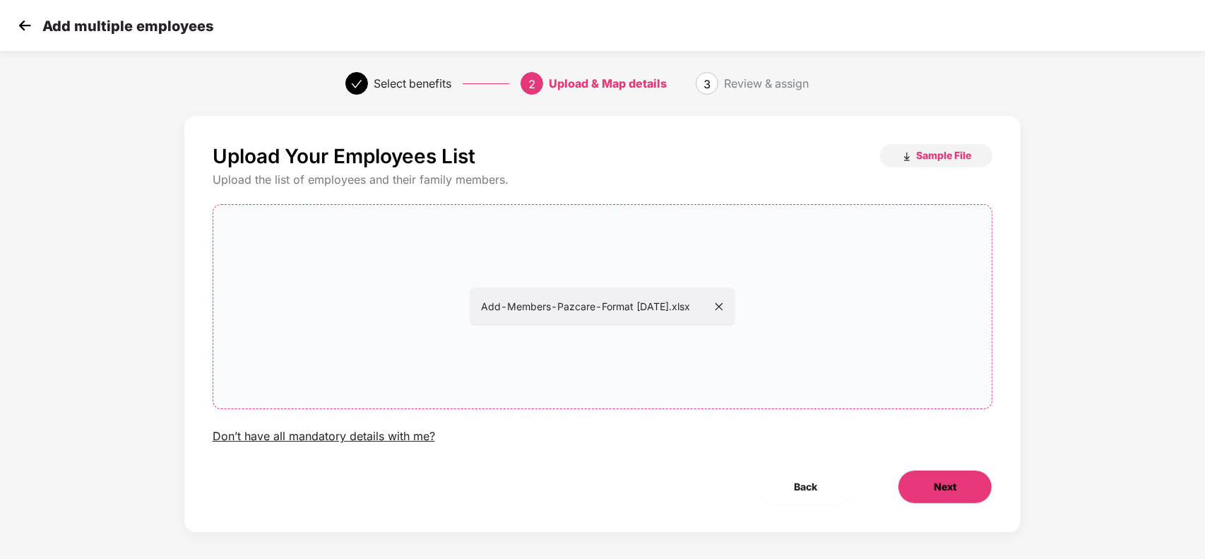
click at [920, 491] on button "Next" at bounding box center [945, 487] width 95 height 34
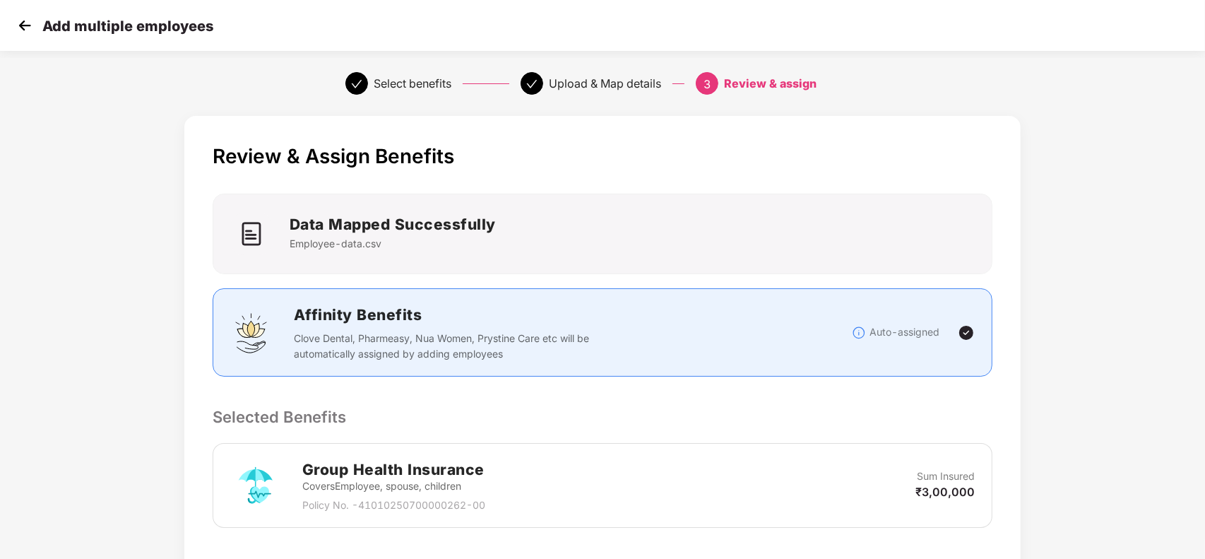
click at [817, 426] on p "Selected Benefits" at bounding box center [603, 417] width 781 height 24
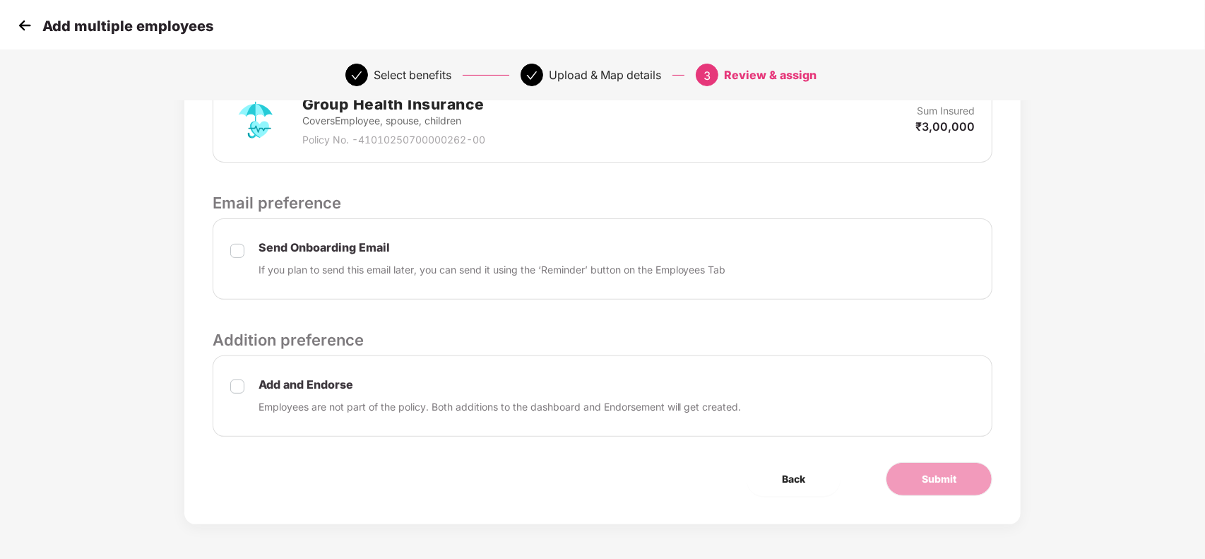
scroll to position [367, 0]
click at [920, 479] on button "Submit" at bounding box center [939, 478] width 107 height 34
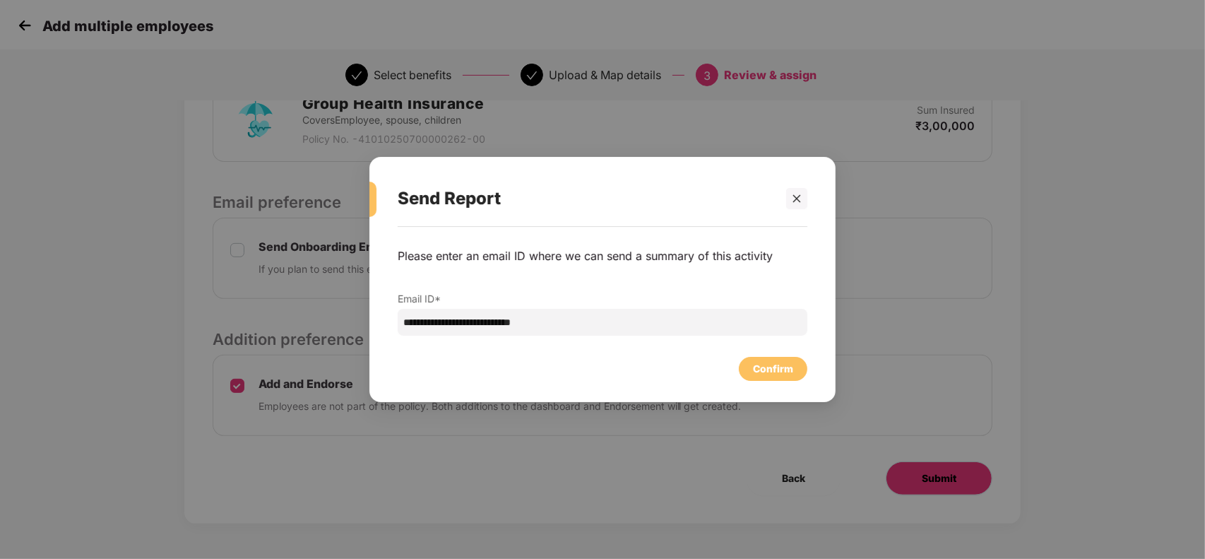
scroll to position [0, 0]
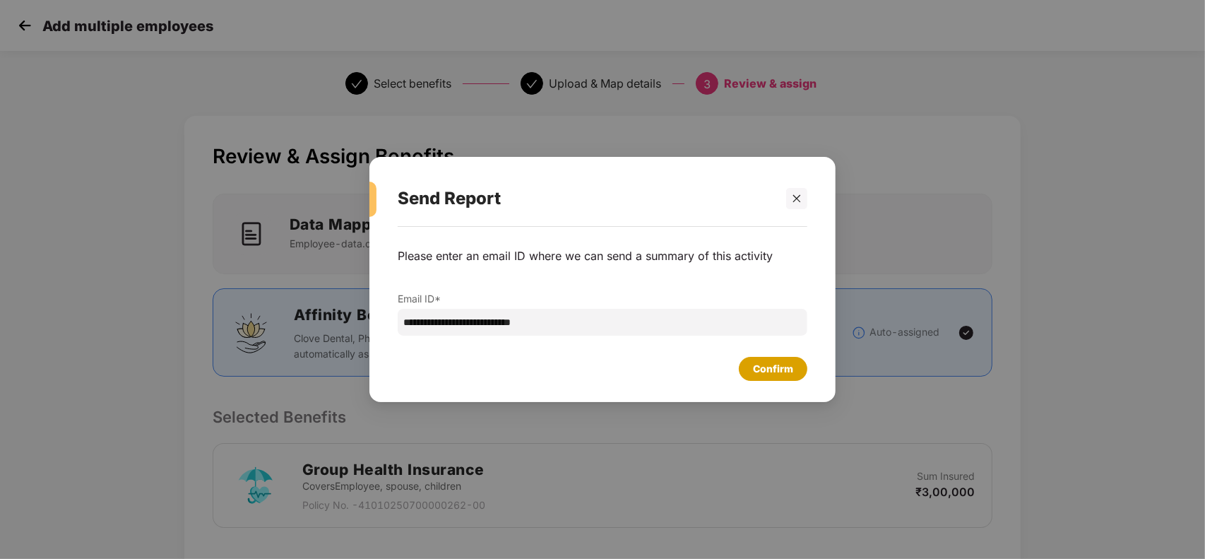
click at [779, 366] on div "Confirm" at bounding box center [773, 369] width 40 height 16
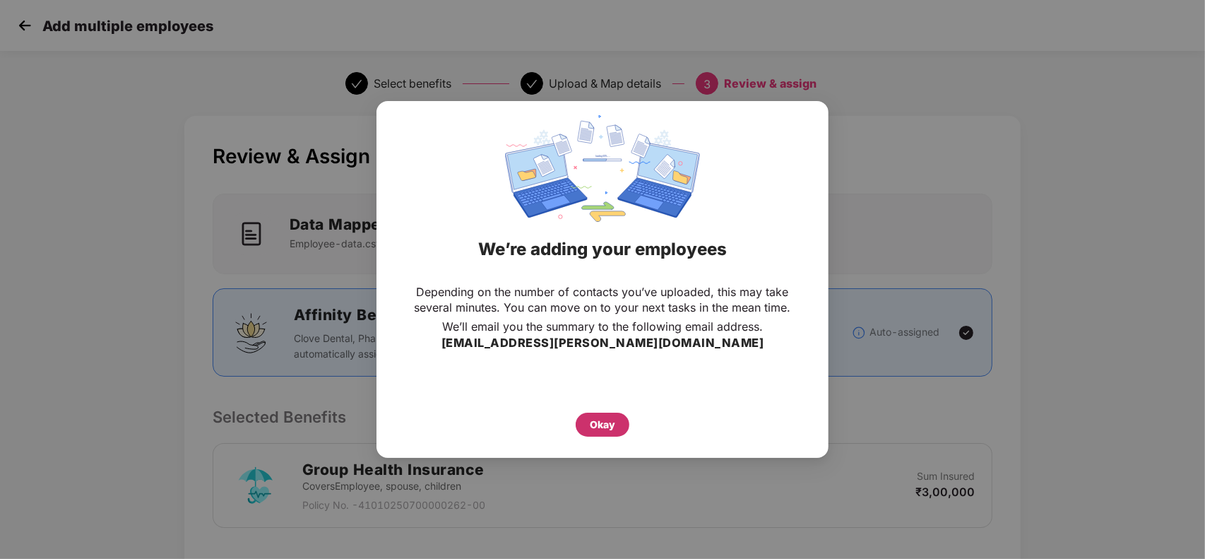
click at [598, 425] on div "Okay" at bounding box center [602, 425] width 25 height 16
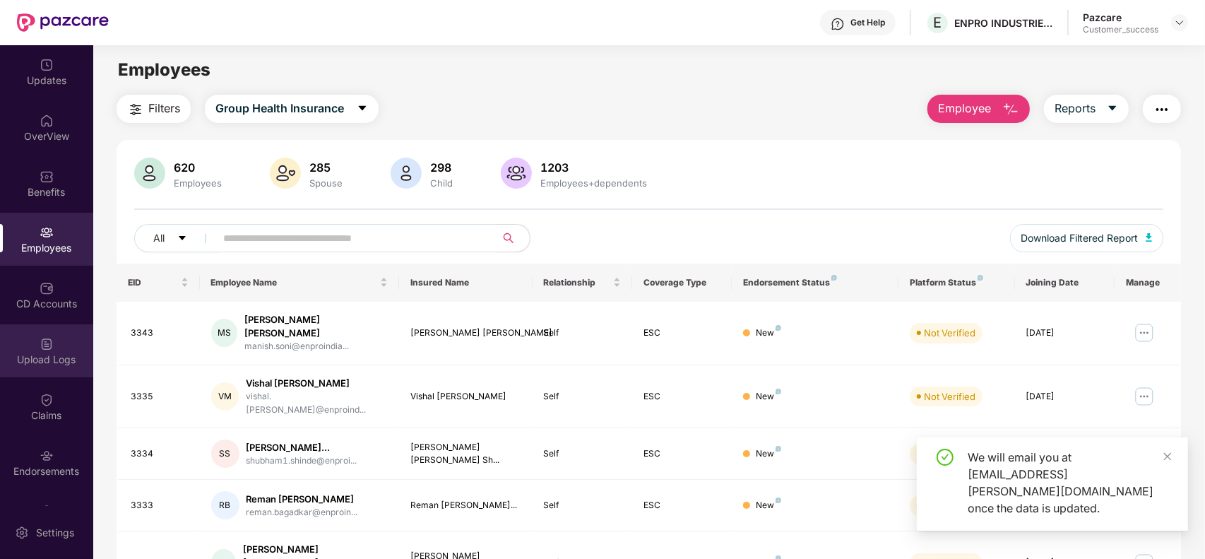
click at [39, 361] on div "Upload Logs" at bounding box center [46, 360] width 93 height 14
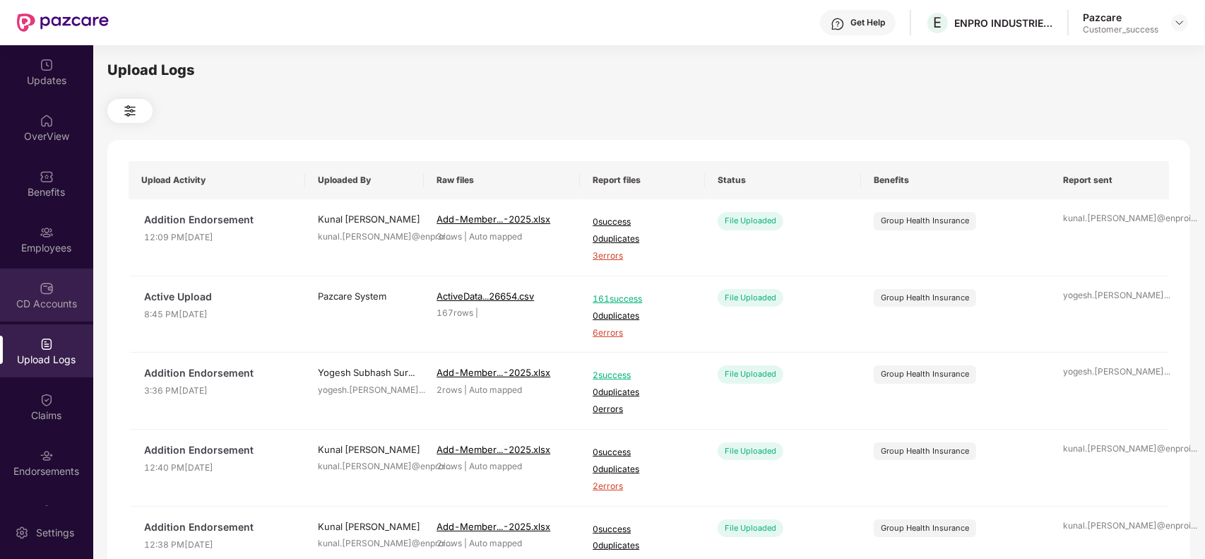
click at [60, 309] on div "CD Accounts" at bounding box center [46, 304] width 93 height 14
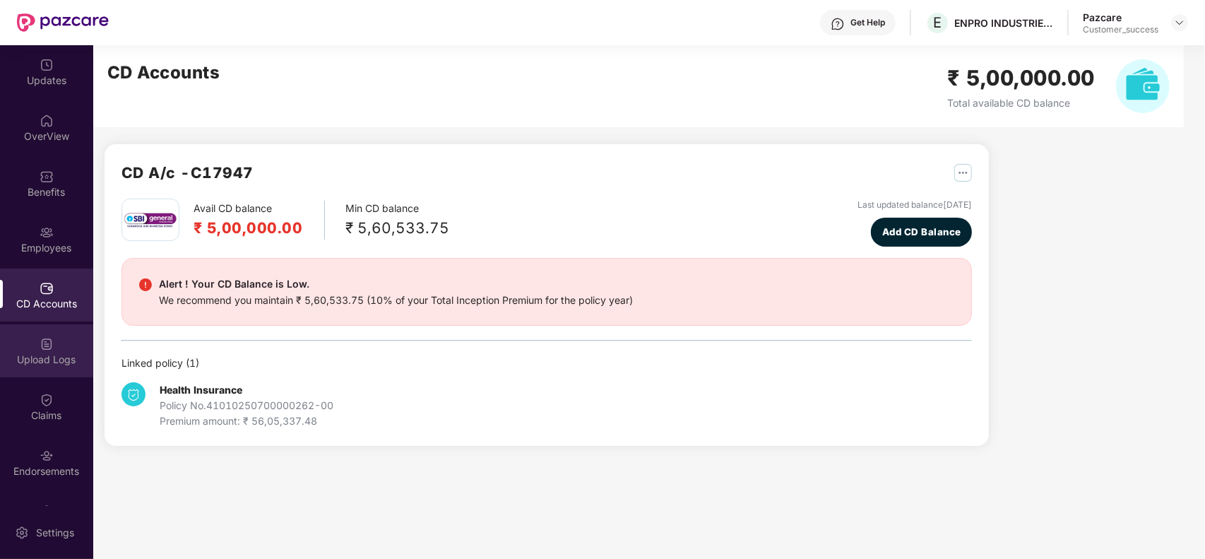
click at [58, 345] on div "Upload Logs" at bounding box center [46, 350] width 93 height 53
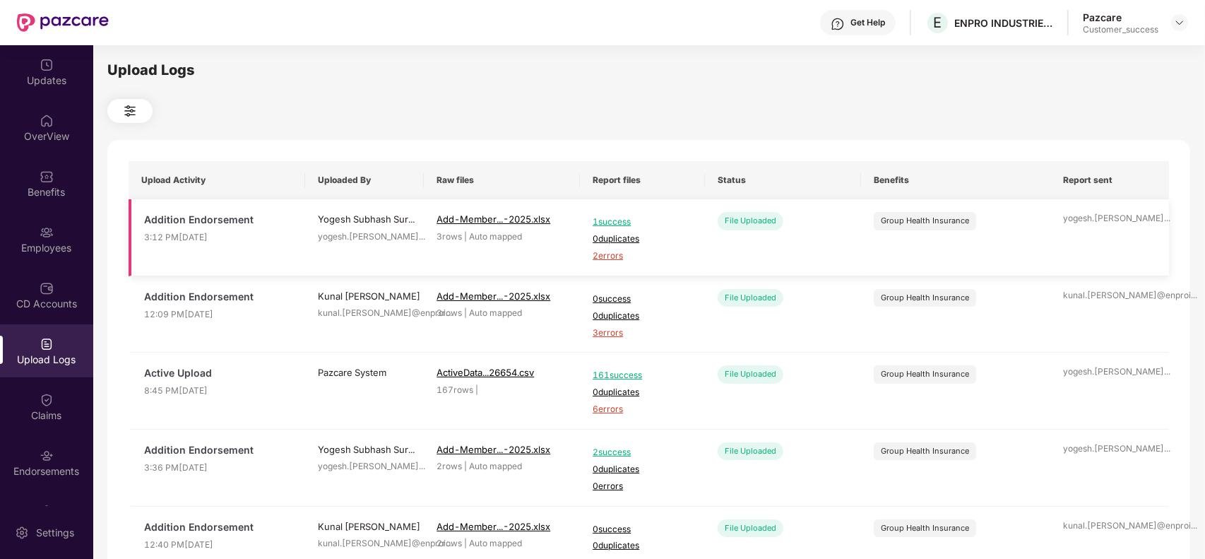
click at [609, 253] on span "2 errors" at bounding box center [643, 255] width 100 height 13
click at [23, 227] on div "Employees" at bounding box center [46, 239] width 93 height 53
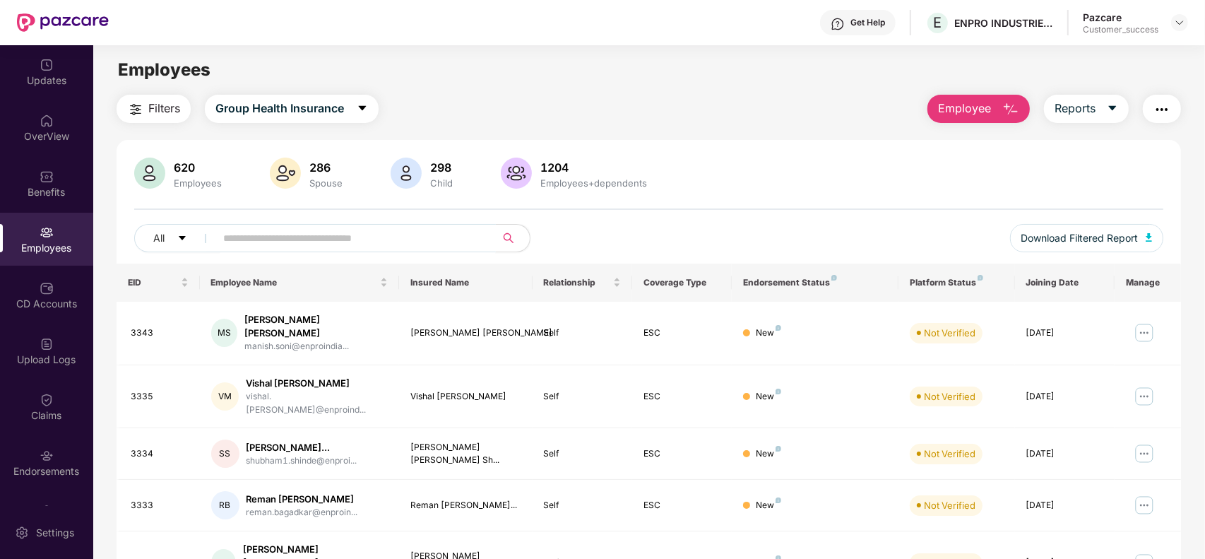
click at [288, 228] on input "text" at bounding box center [350, 238] width 254 height 21
paste input "****"
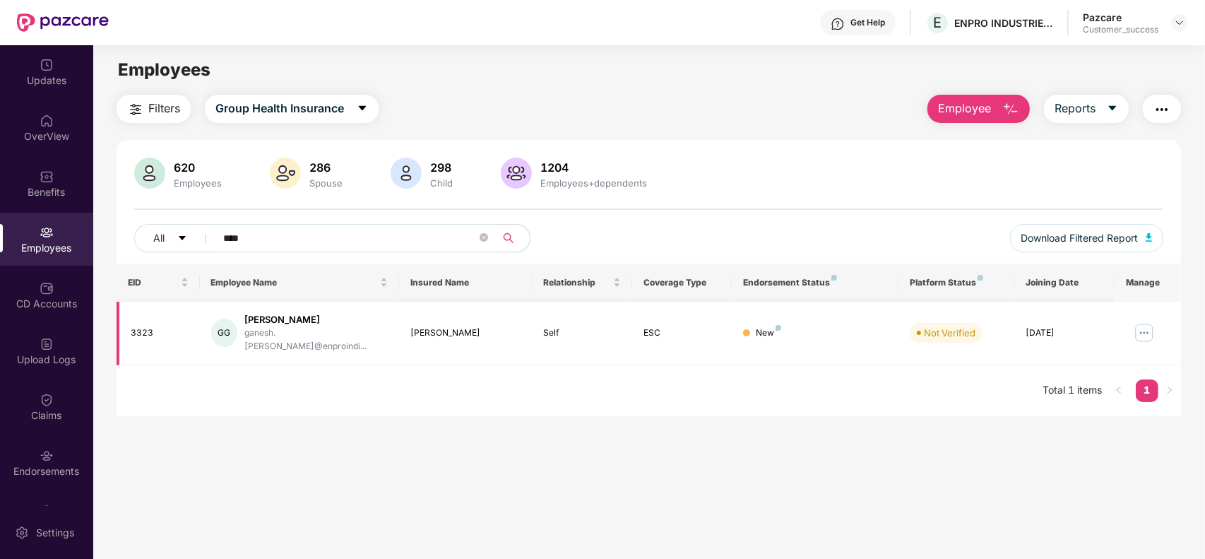
type input "****"
click at [1136, 324] on img at bounding box center [1144, 332] width 23 height 23
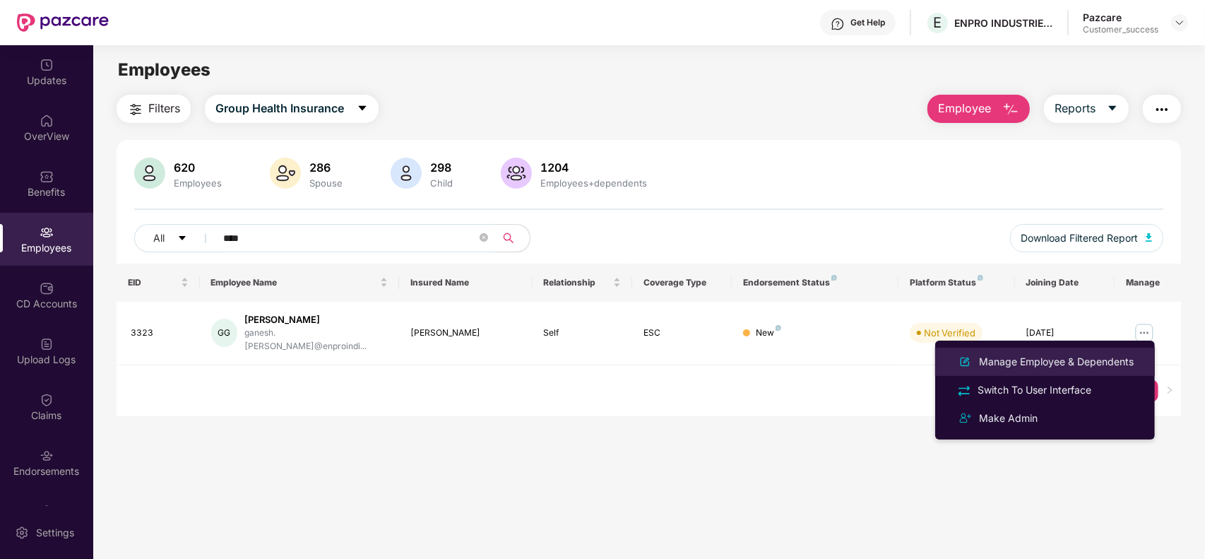
click at [1049, 355] on div "Manage Employee & Dependents" at bounding box center [1056, 362] width 160 height 16
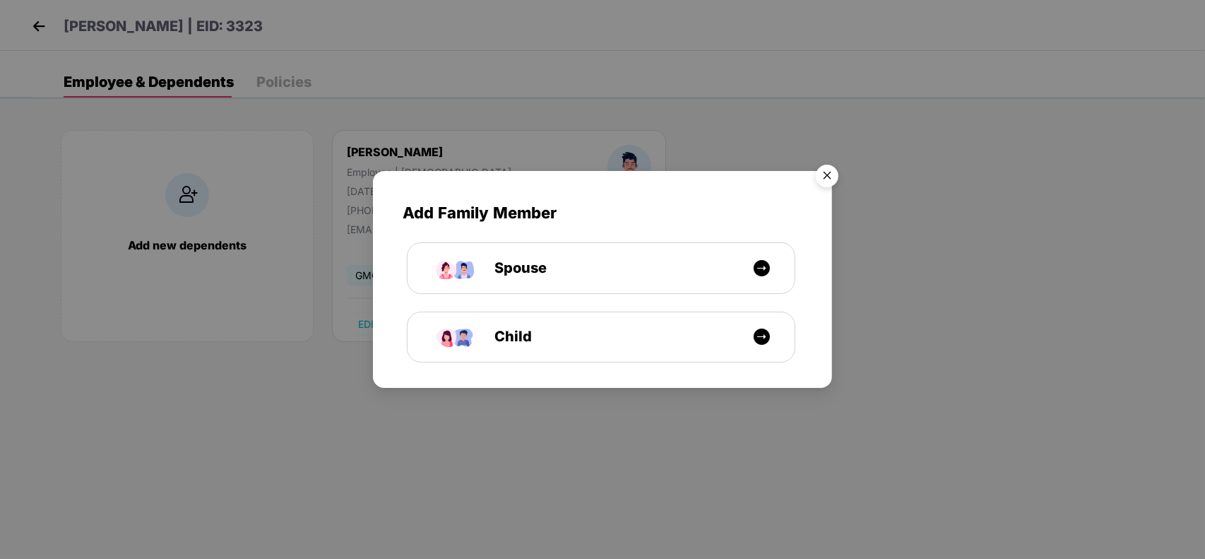
click at [825, 178] on img "Close" at bounding box center [828, 178] width 40 height 40
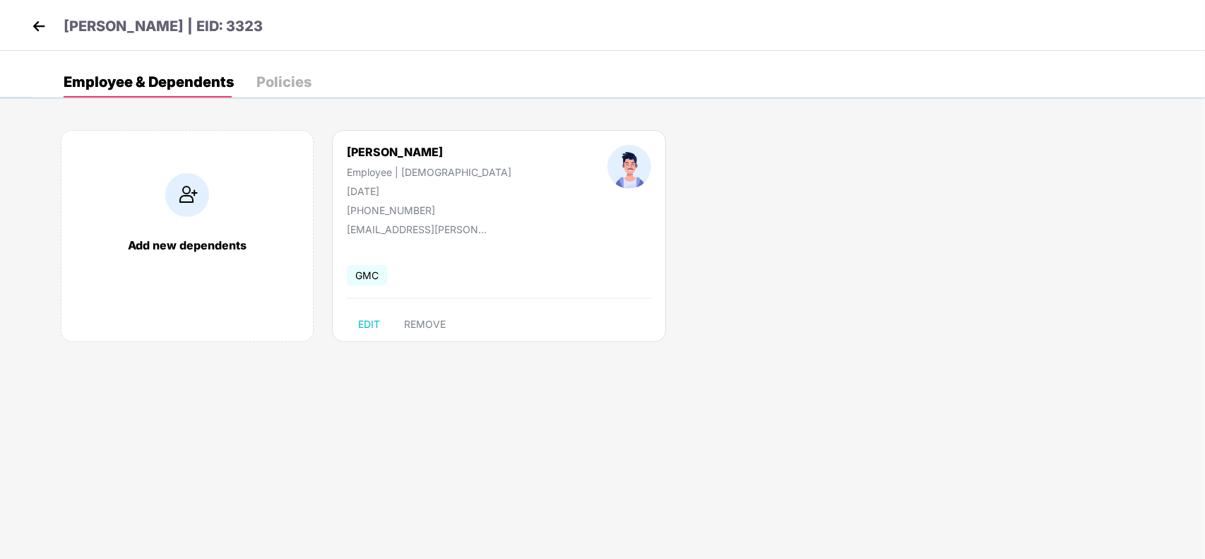
click at [136, 186] on div "Add new dependents" at bounding box center [187, 236] width 253 height 212
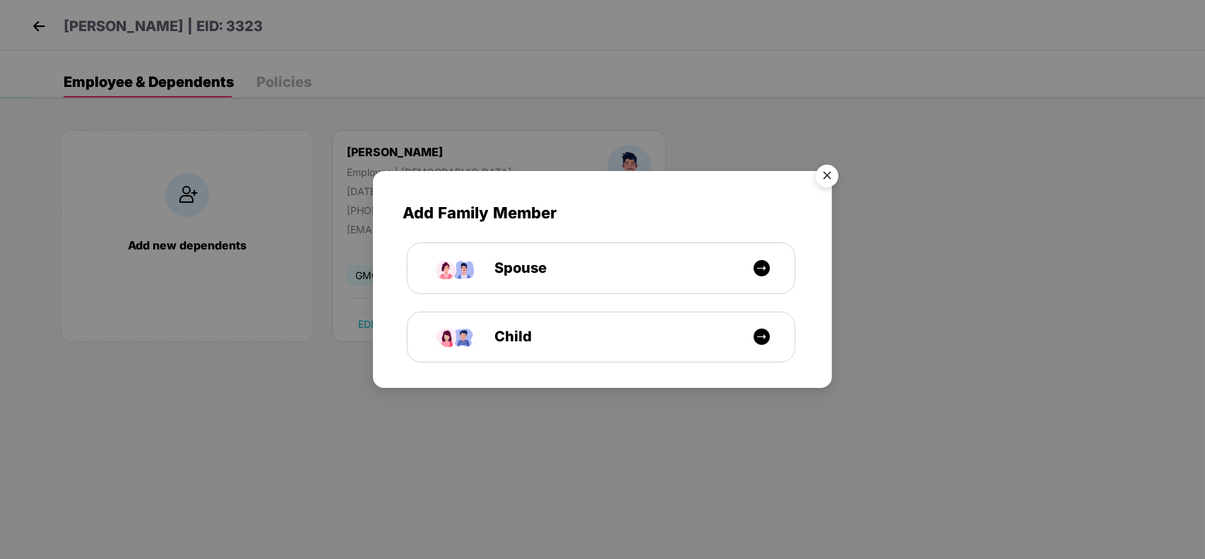
click at [830, 180] on img "Close" at bounding box center [828, 178] width 40 height 40
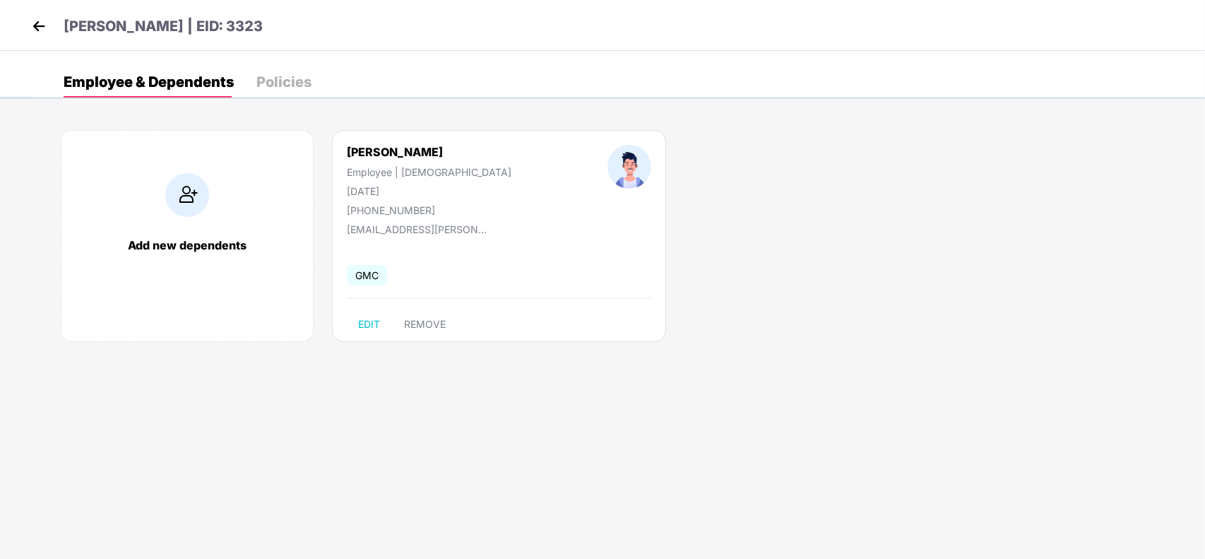
click at [30, 27] on img at bounding box center [38, 26] width 21 height 21
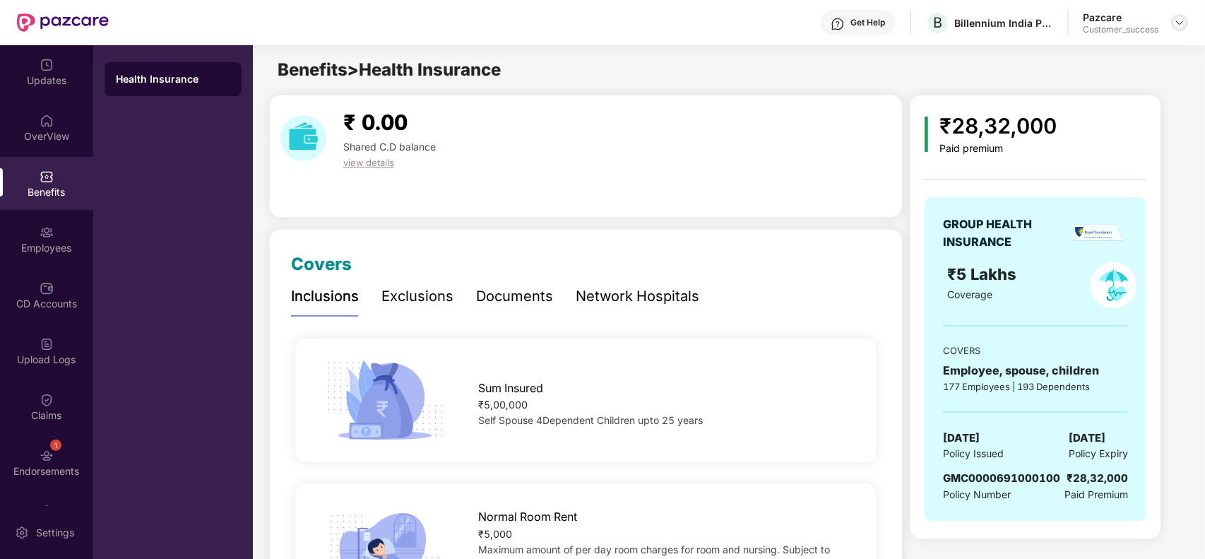
click at [1178, 18] on img at bounding box center [1179, 22] width 11 height 11
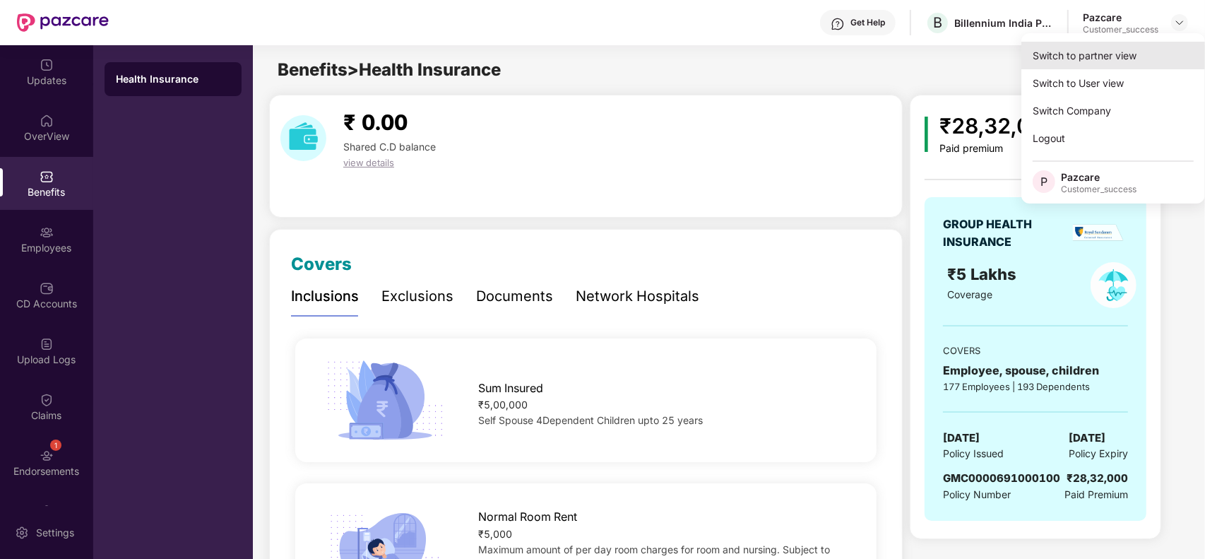
click at [1079, 58] on div "Switch to partner view" at bounding box center [1114, 56] width 184 height 28
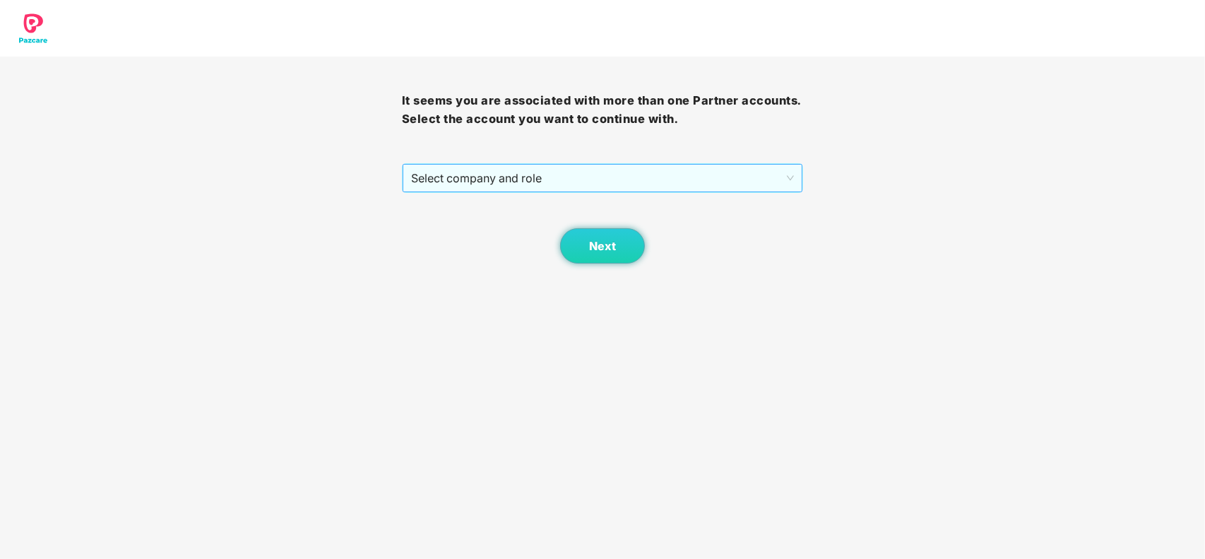
click at [556, 177] on span "Select company and role" at bounding box center [603, 178] width 384 height 27
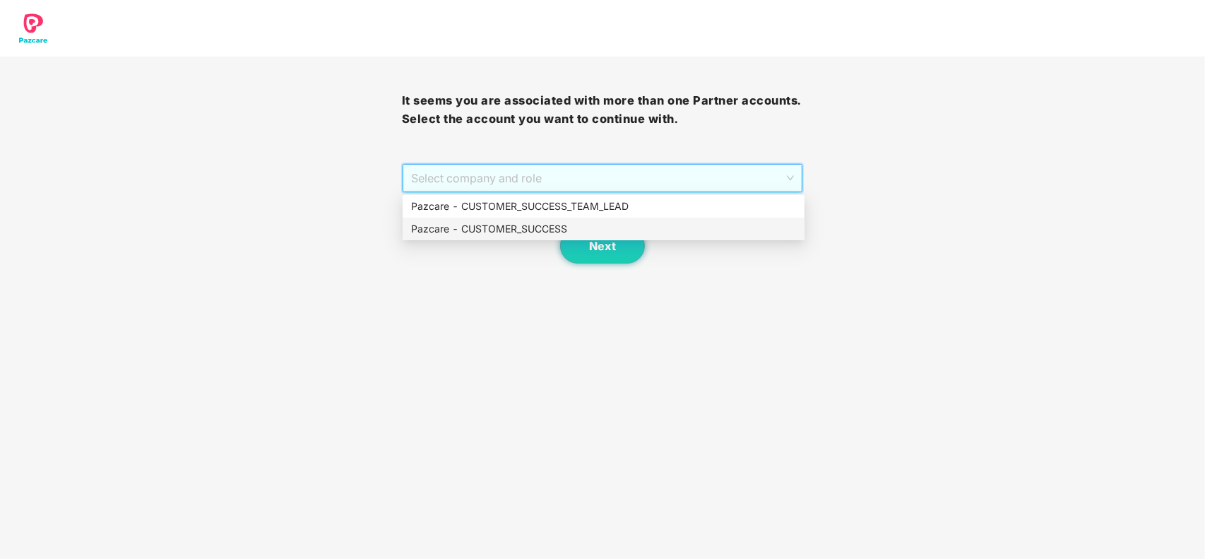
click at [528, 223] on div "Pazcare - CUSTOMER_SUCCESS" at bounding box center [603, 229] width 385 height 16
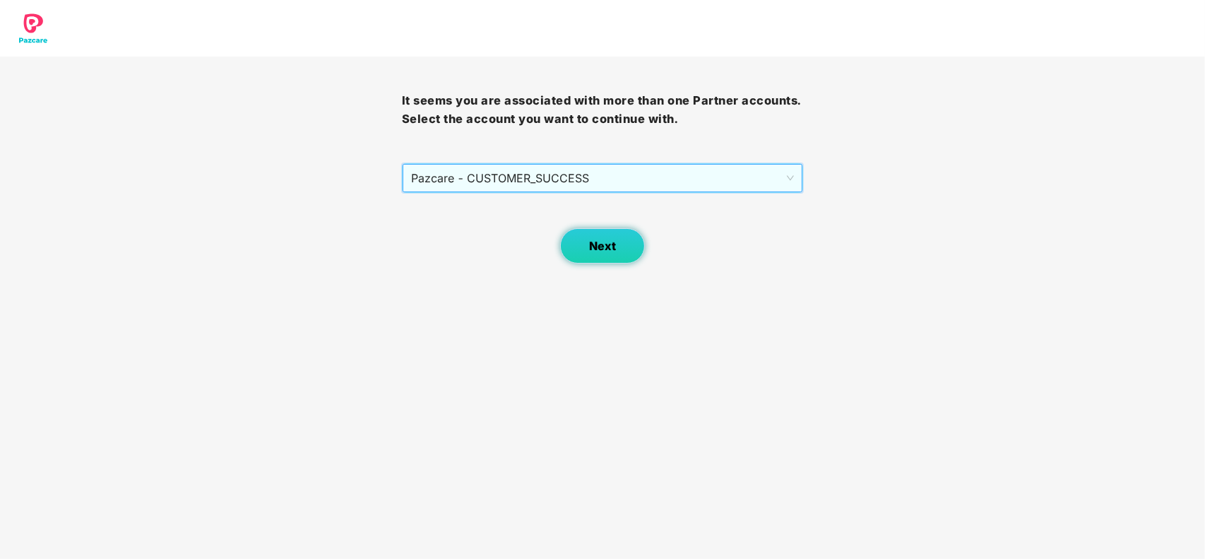
click at [611, 248] on span "Next" at bounding box center [602, 246] width 27 height 13
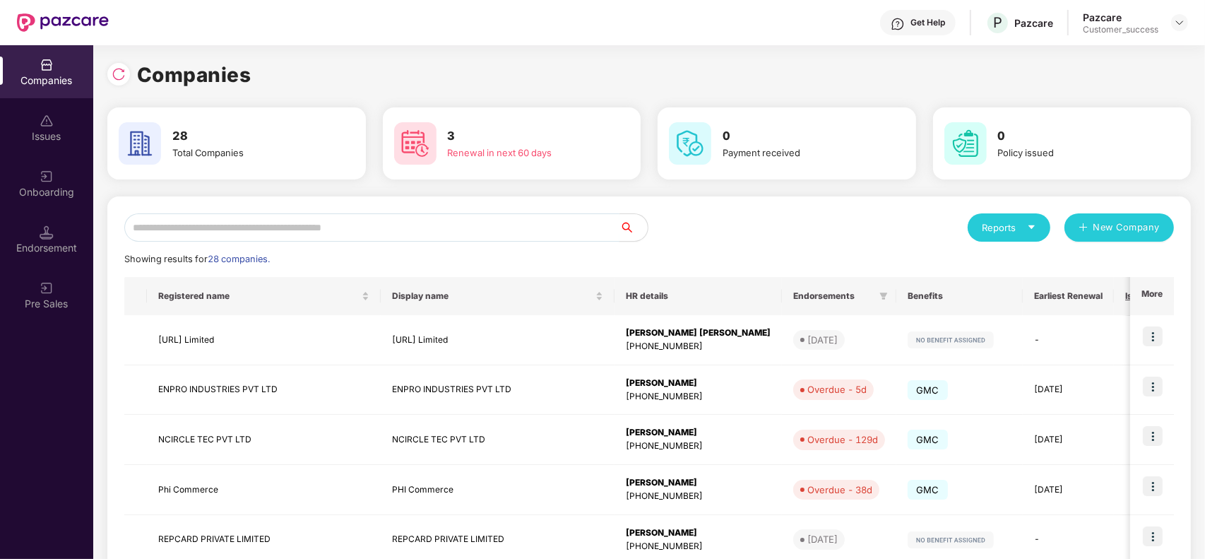
click at [283, 231] on input "text" at bounding box center [371, 227] width 495 height 28
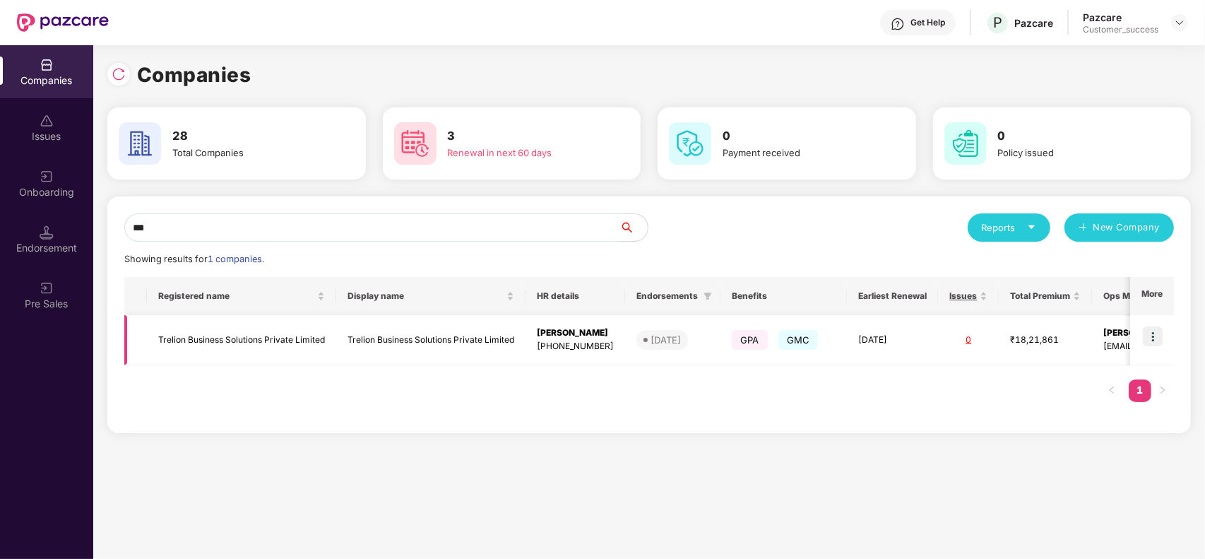
type input "***"
click at [1157, 334] on img at bounding box center [1153, 336] width 20 height 20
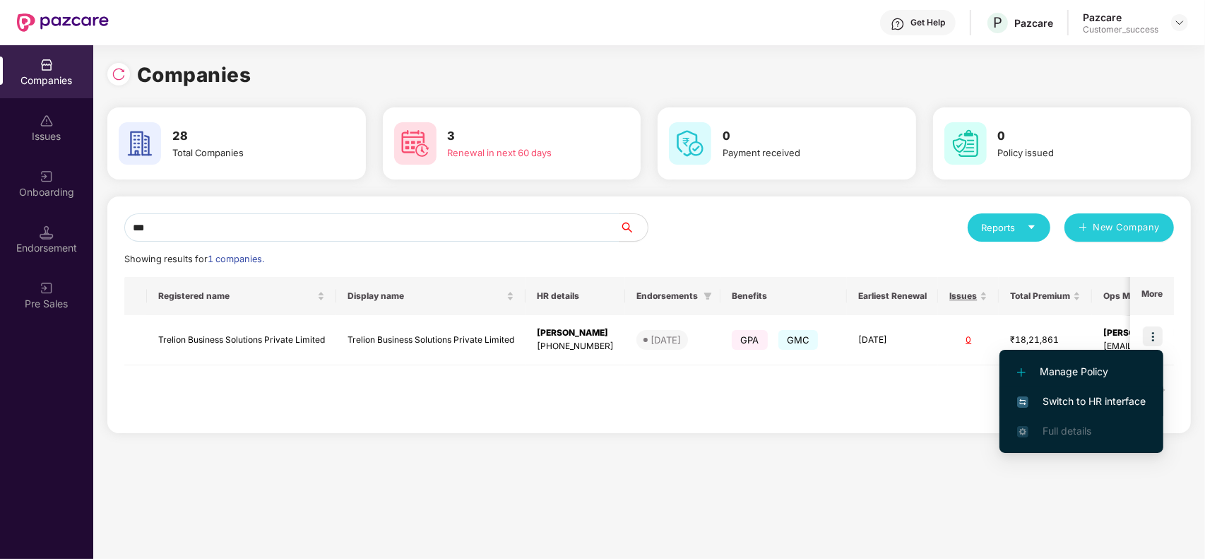
click at [1087, 394] on span "Switch to HR interface" at bounding box center [1081, 402] width 129 height 16
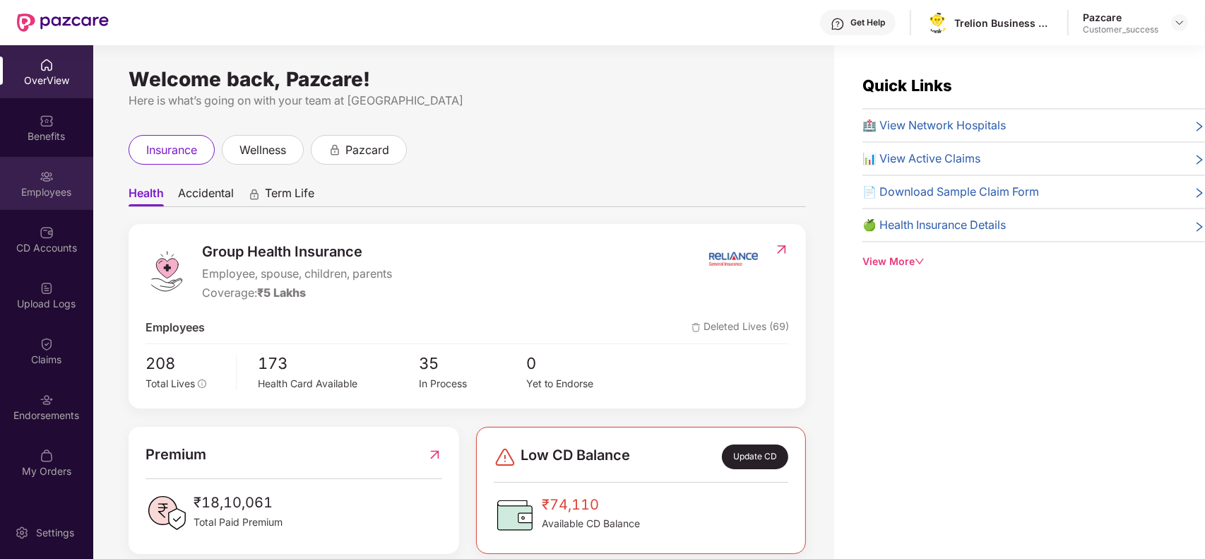
click at [51, 199] on div "Employees" at bounding box center [46, 192] width 93 height 14
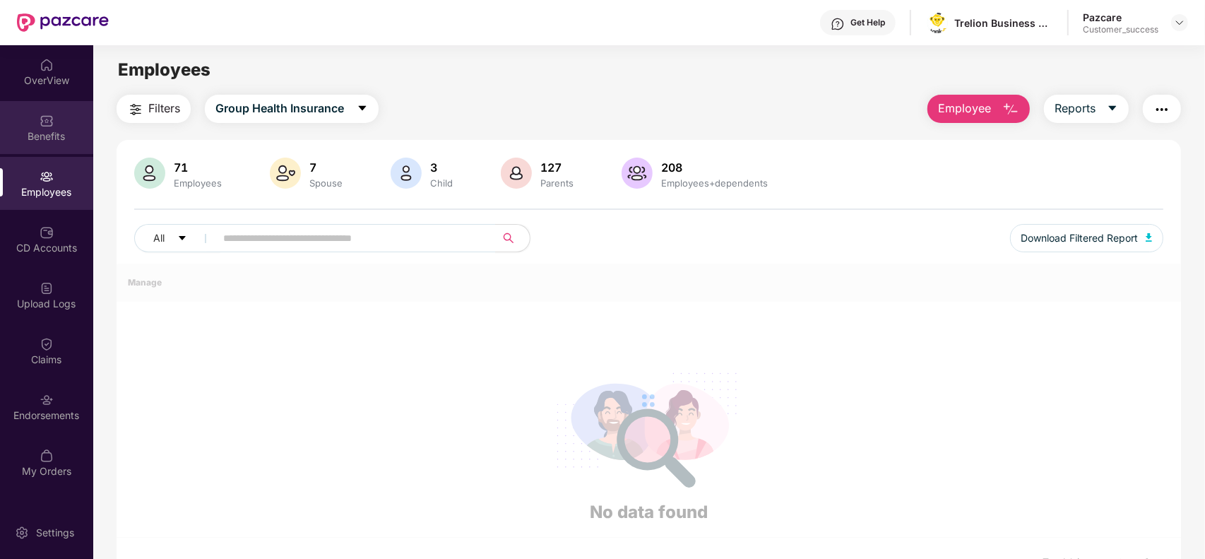
click at [50, 120] on img at bounding box center [47, 121] width 14 height 14
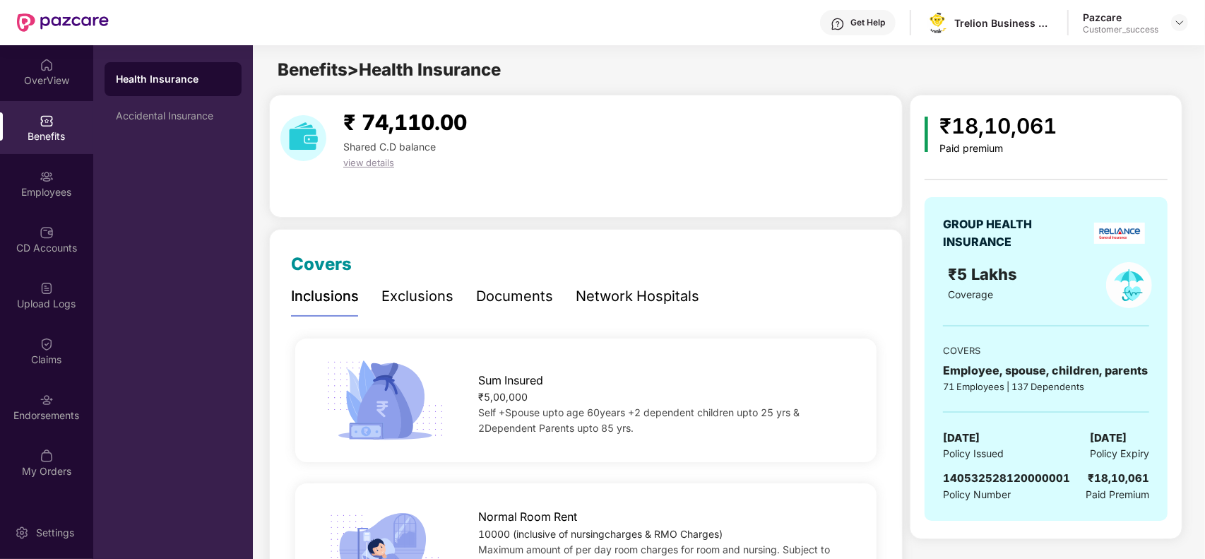
click at [523, 299] on div "Documents" at bounding box center [514, 296] width 77 height 22
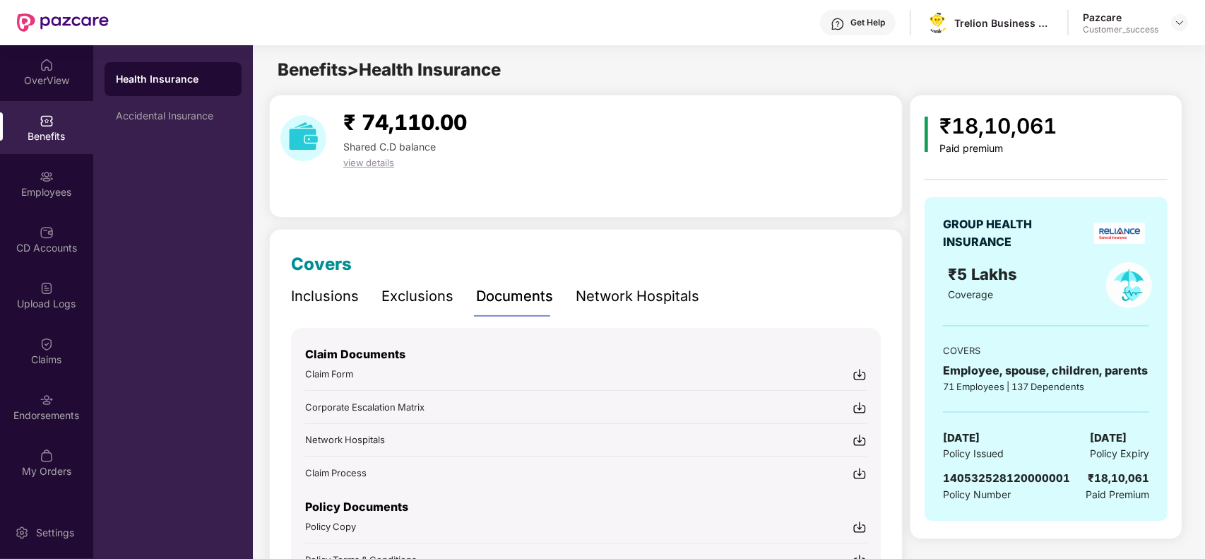
scroll to position [35, 0]
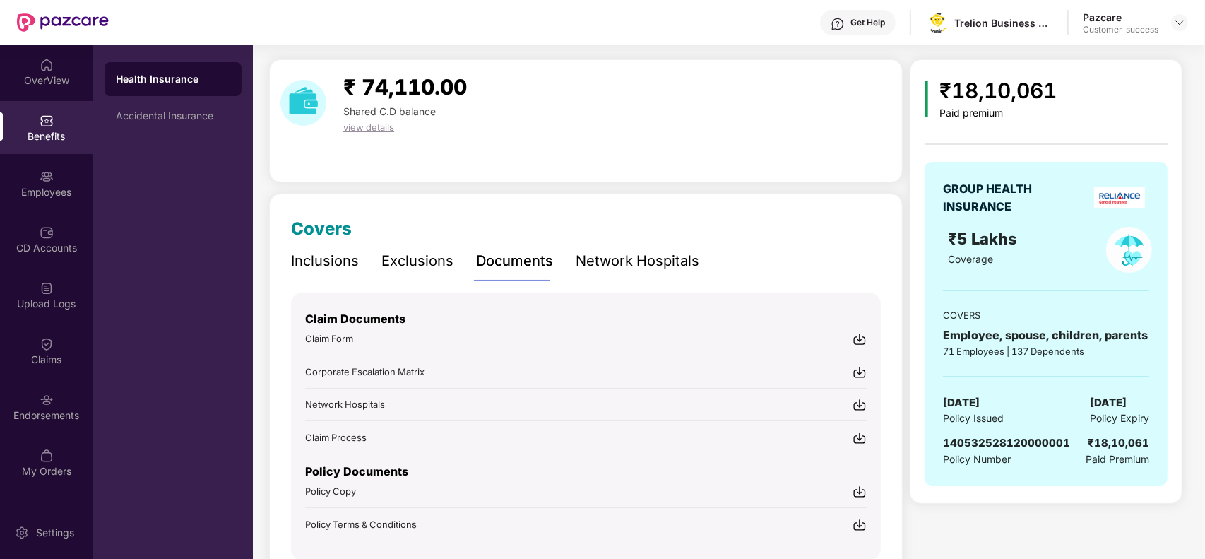
click at [856, 489] on img at bounding box center [860, 492] width 14 height 14
click at [64, 189] on div "Employees" at bounding box center [46, 192] width 93 height 14
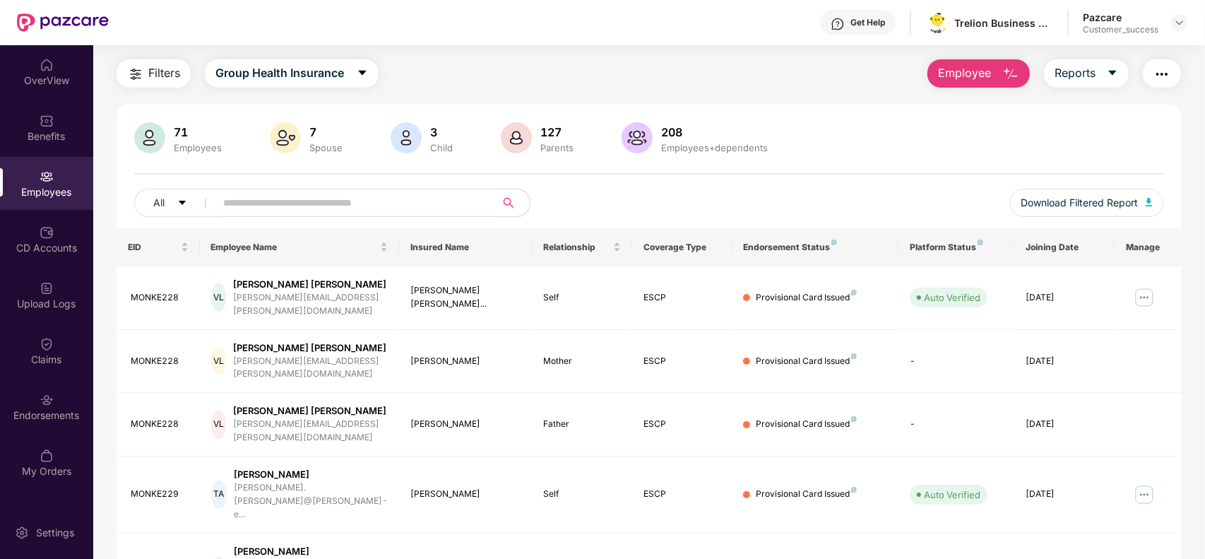
click at [254, 199] on input "text" at bounding box center [350, 202] width 254 height 21
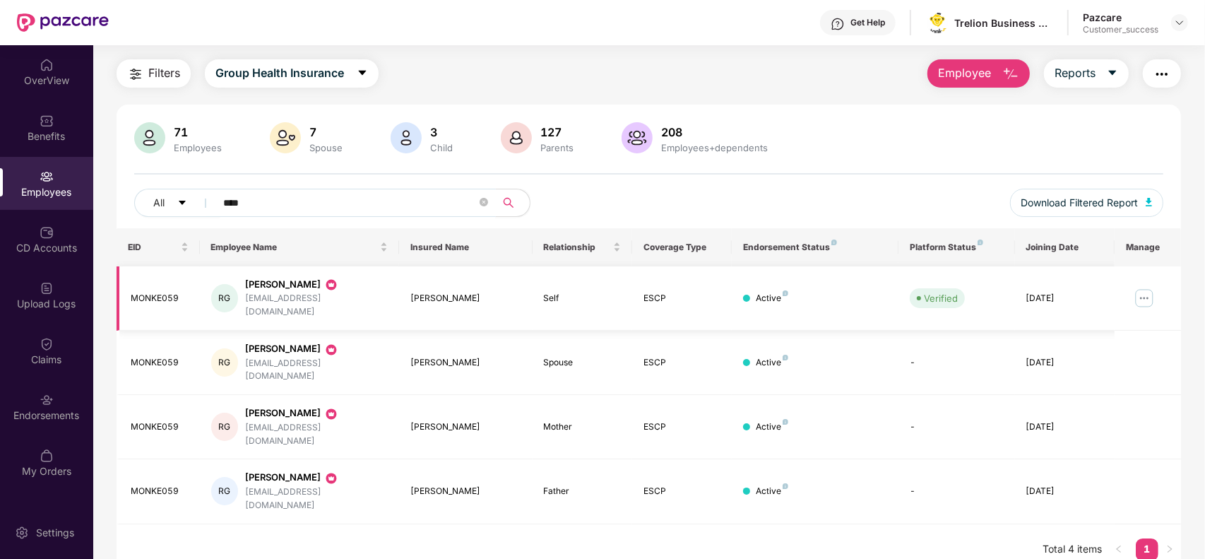
type input "****"
click at [1138, 292] on img at bounding box center [1144, 298] width 23 height 23
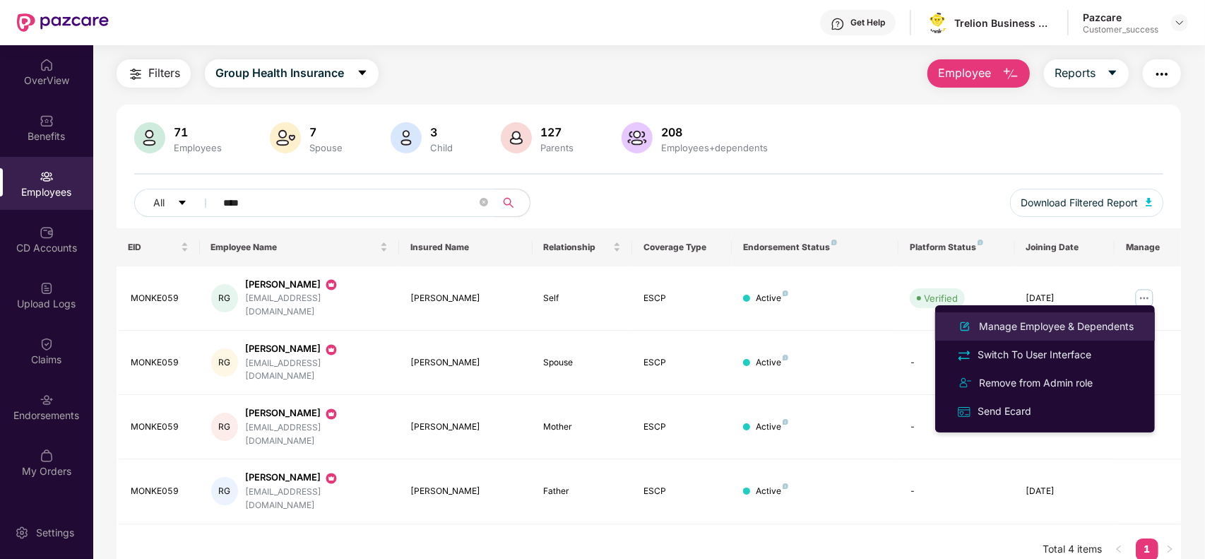
click at [1051, 332] on div "Manage Employee & Dependents" at bounding box center [1056, 327] width 160 height 16
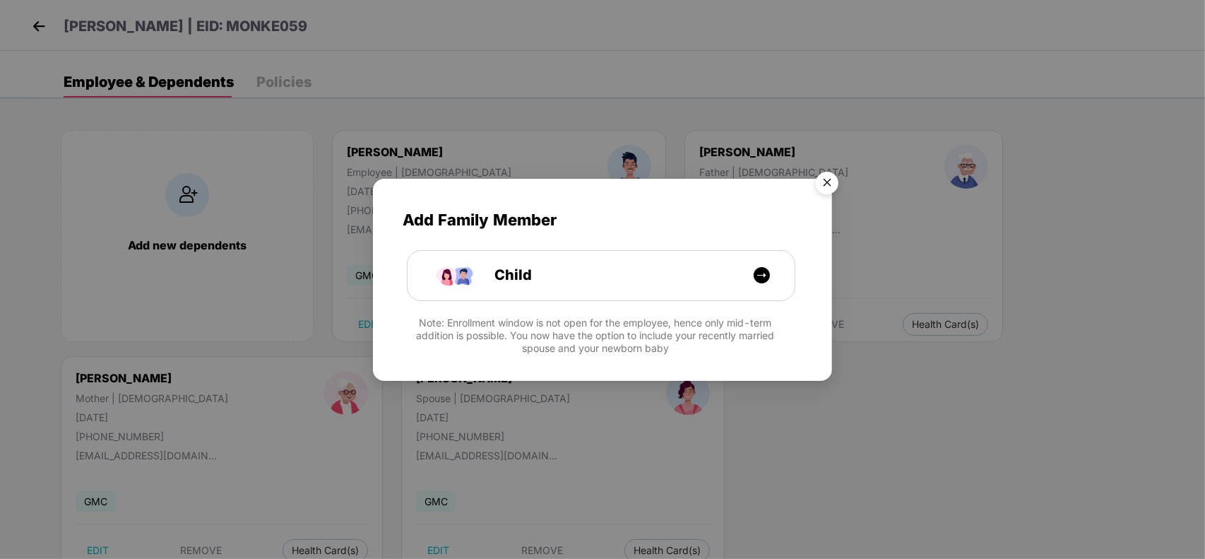
click at [827, 184] on img "Close" at bounding box center [828, 185] width 40 height 40
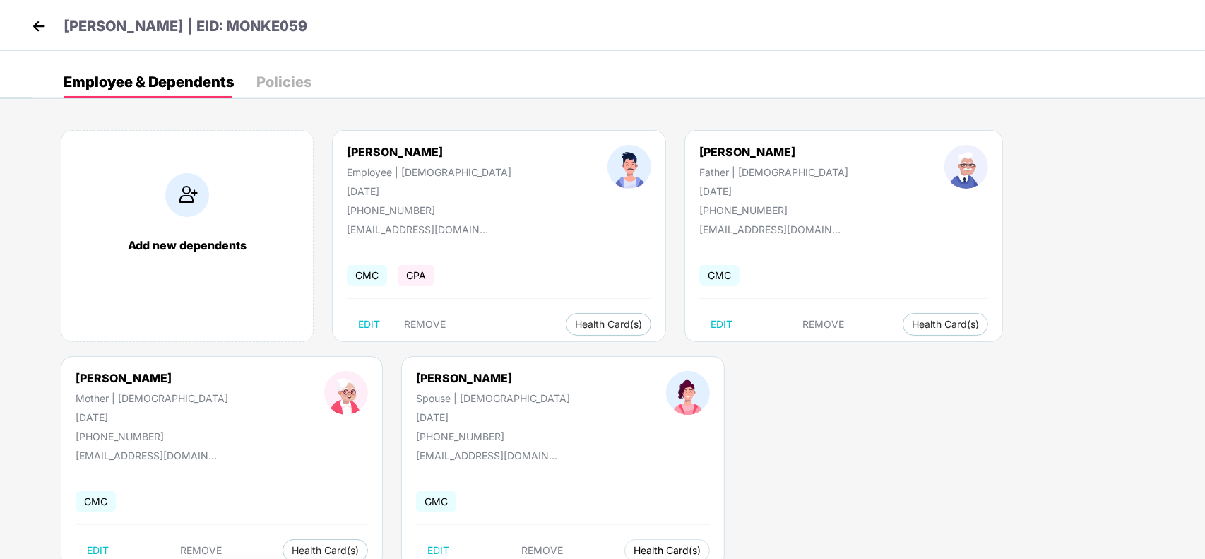
click at [634, 553] on span "Health Card(s)" at bounding box center [667, 550] width 67 height 7
click at [634, 551] on span "Health Card(s)" at bounding box center [667, 550] width 67 height 7
click at [873, 401] on div "Add new dependents [PERSON_NAME] Employee | [DEMOGRAPHIC_DATA] [DATE] [PHONE_NU…" at bounding box center [619, 356] width 1173 height 495
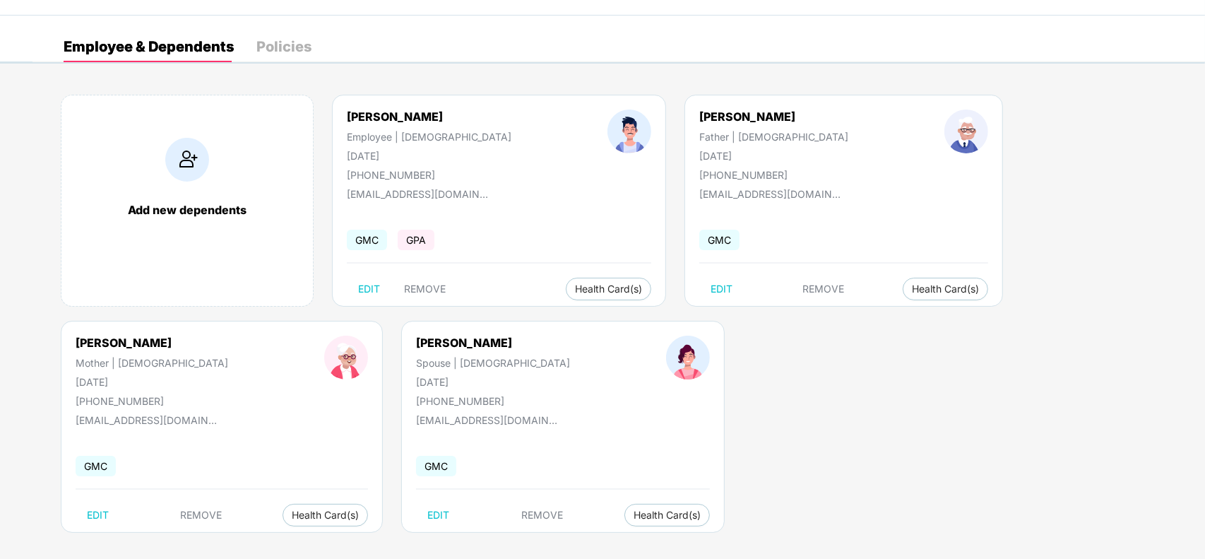
scroll to position [44, 0]
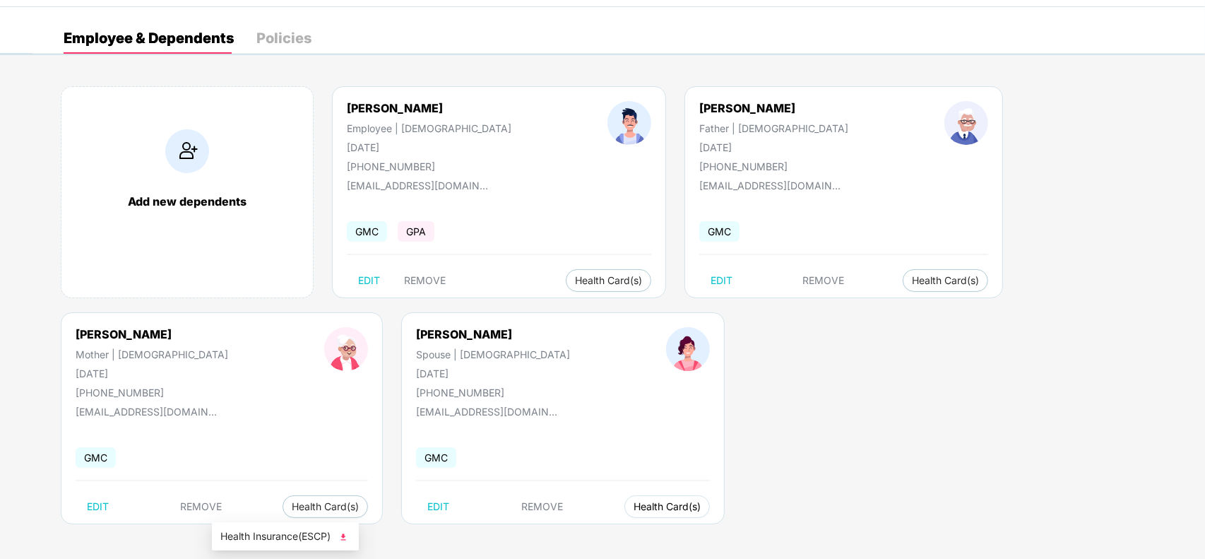
click at [634, 510] on span "Health Card(s)" at bounding box center [667, 506] width 67 height 7
click at [271, 529] on span "Health Insurance(ESCP)" at bounding box center [285, 537] width 130 height 16
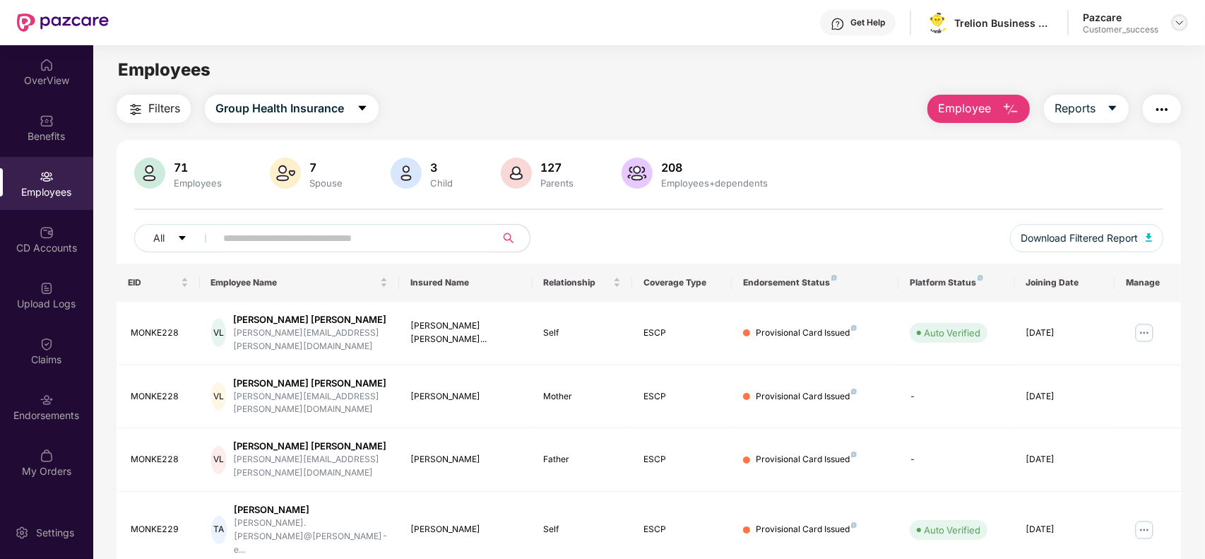
click at [1179, 18] on img at bounding box center [1179, 22] width 11 height 11
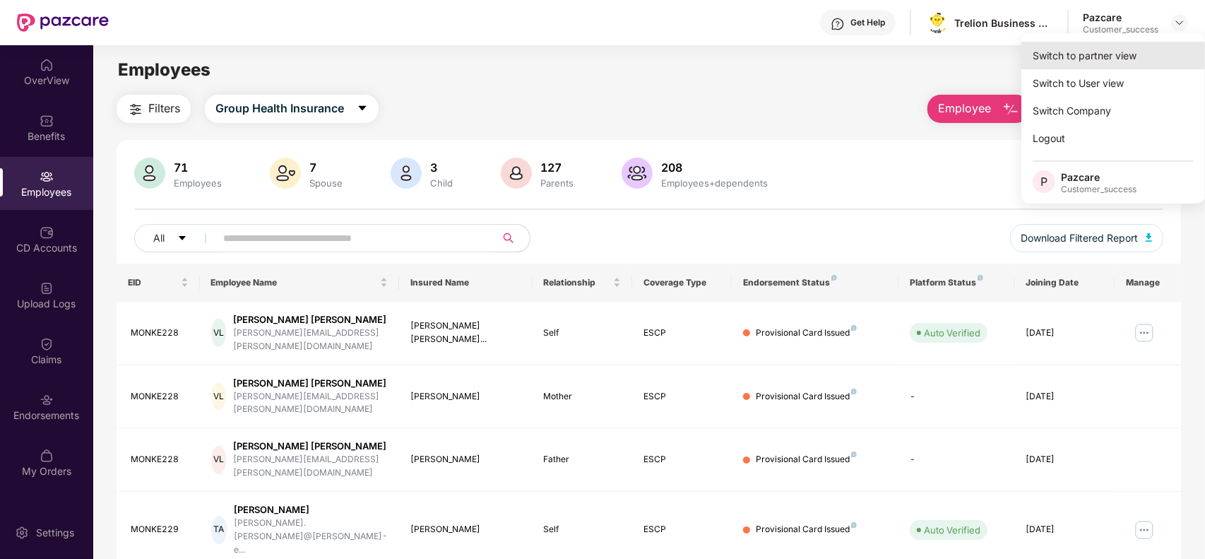
click at [1116, 64] on div "Switch to partner view" at bounding box center [1114, 56] width 184 height 28
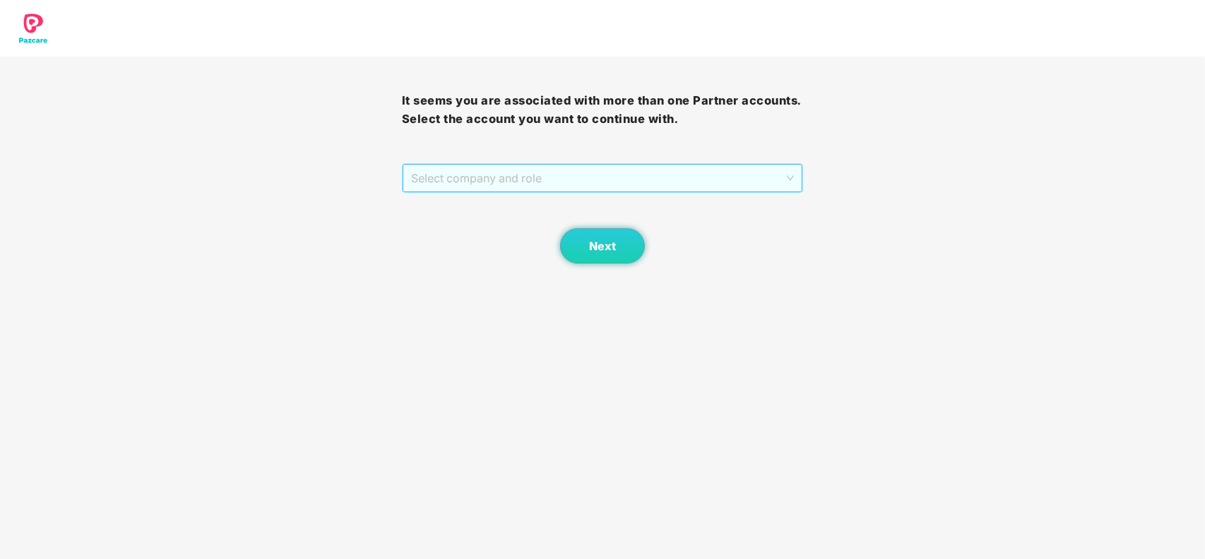
click at [581, 188] on span "Select company and role" at bounding box center [603, 178] width 384 height 27
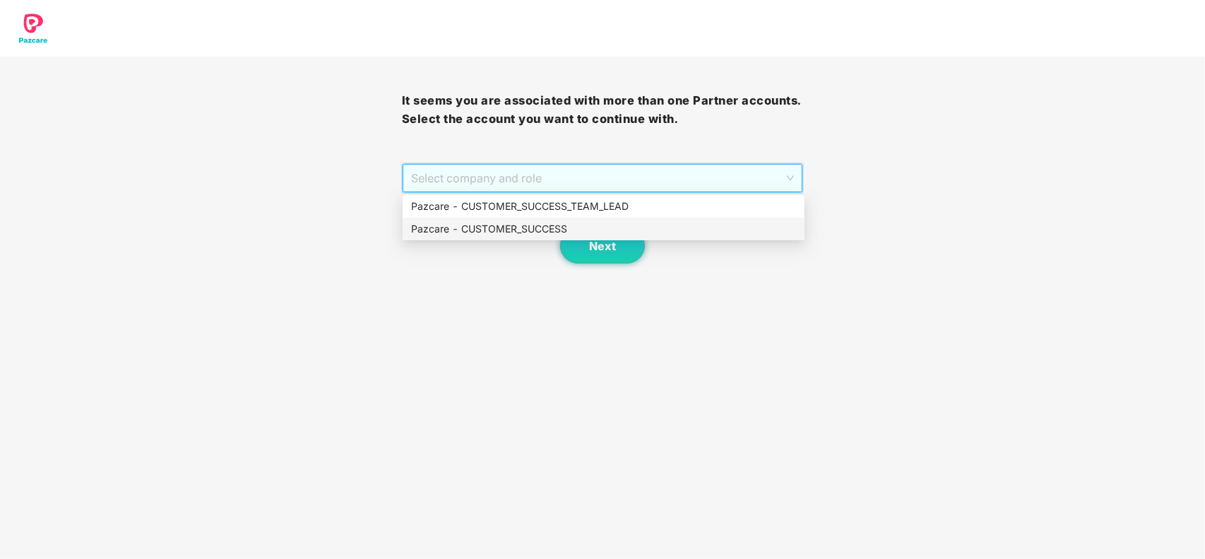
click at [524, 237] on div "Pazcare - CUSTOMER_SUCCESS" at bounding box center [604, 229] width 402 height 23
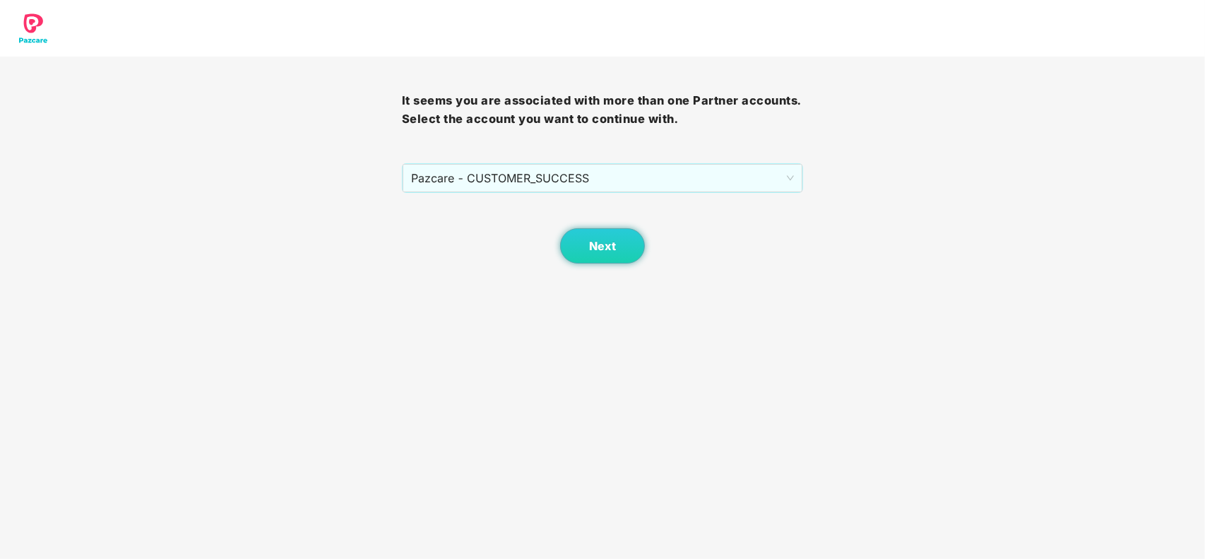
click at [524, 237] on div "Next" at bounding box center [603, 228] width 402 height 71
click at [590, 246] on span "Next" at bounding box center [602, 246] width 27 height 13
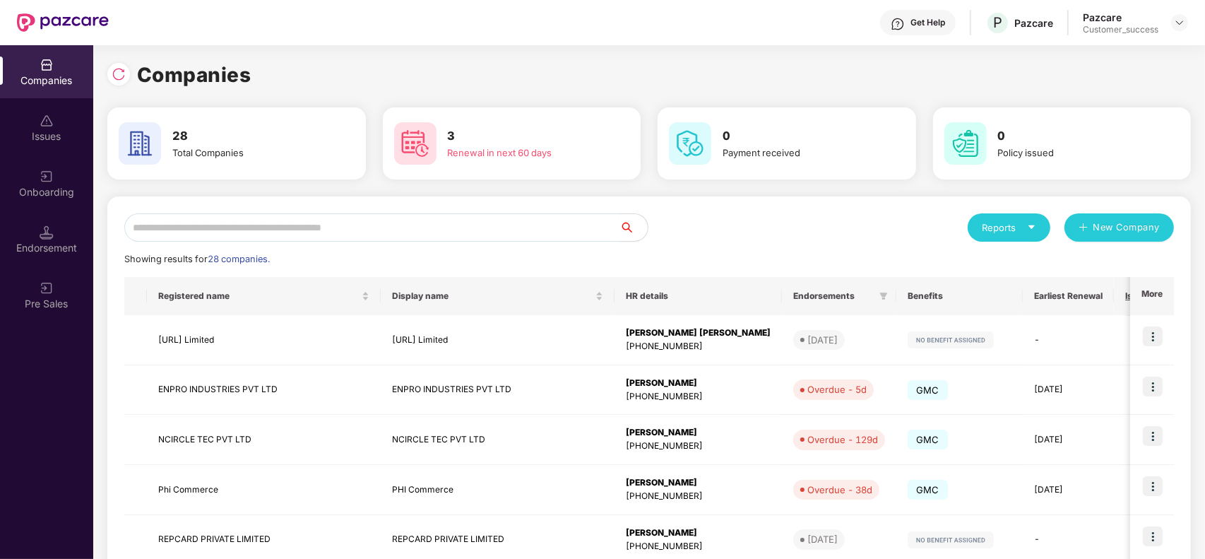
click at [358, 220] on input "text" at bounding box center [371, 227] width 495 height 28
type input "*"
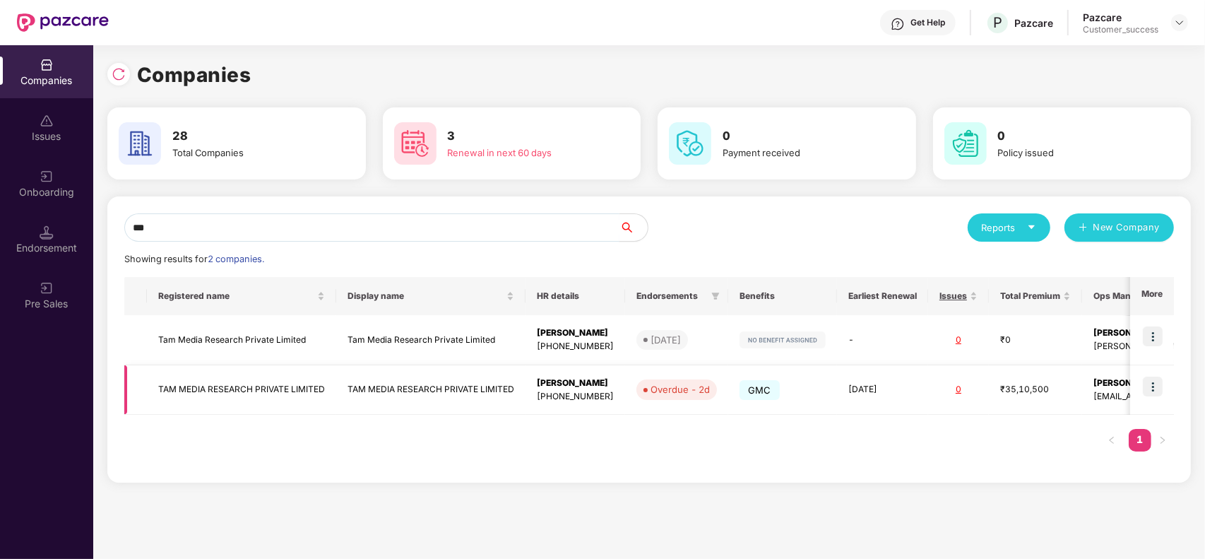
type input "***"
click at [1150, 386] on img at bounding box center [1153, 387] width 20 height 20
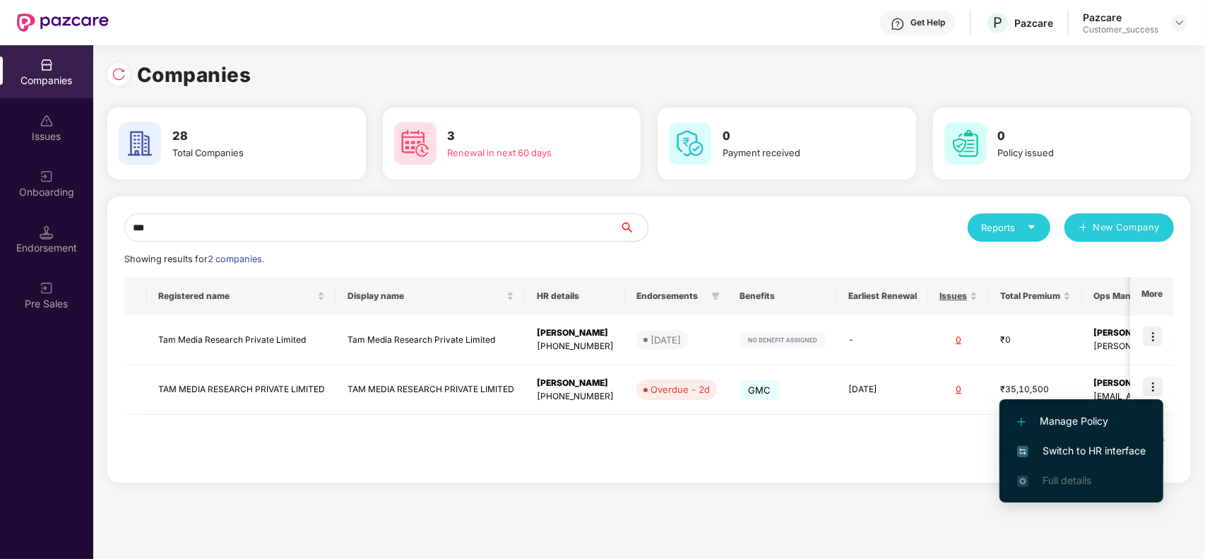
click at [1074, 443] on span "Switch to HR interface" at bounding box center [1081, 451] width 129 height 16
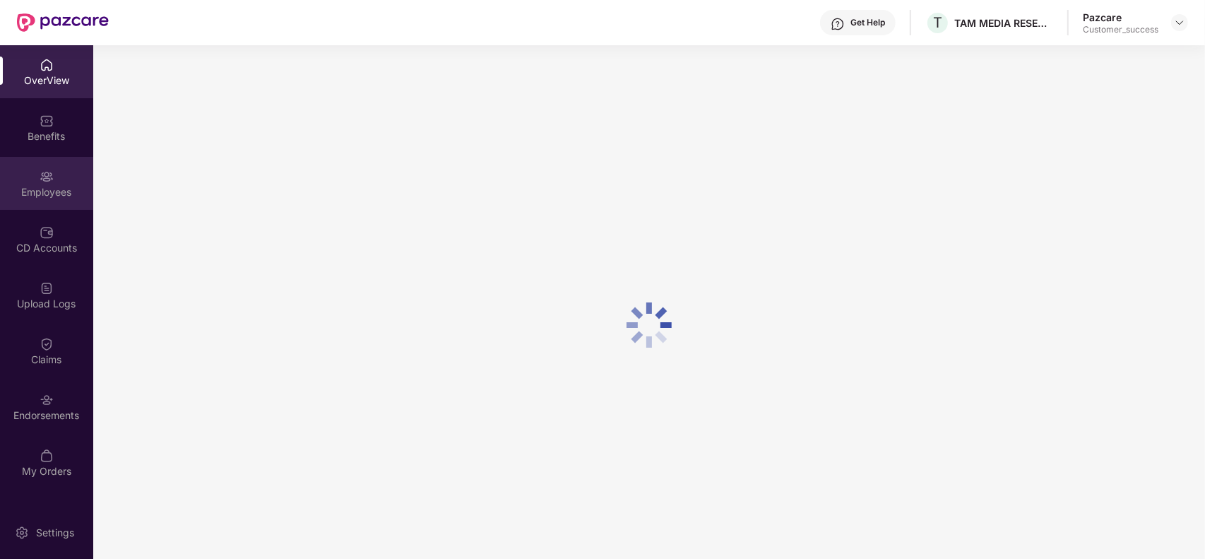
click at [50, 203] on div "Employees" at bounding box center [46, 183] width 93 height 53
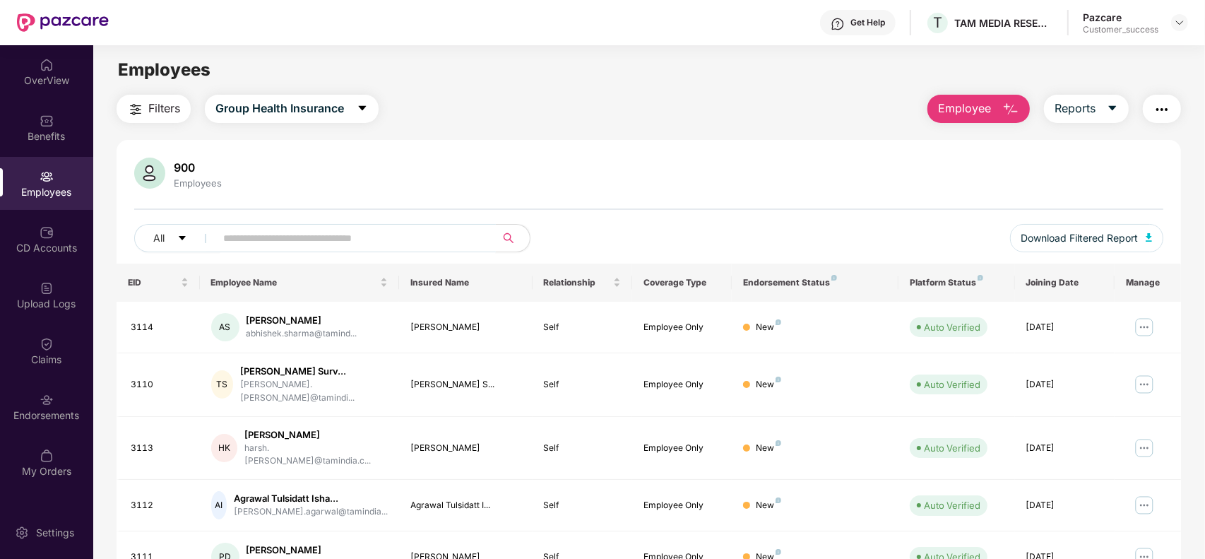
click at [304, 233] on input "text" at bounding box center [350, 238] width 254 height 21
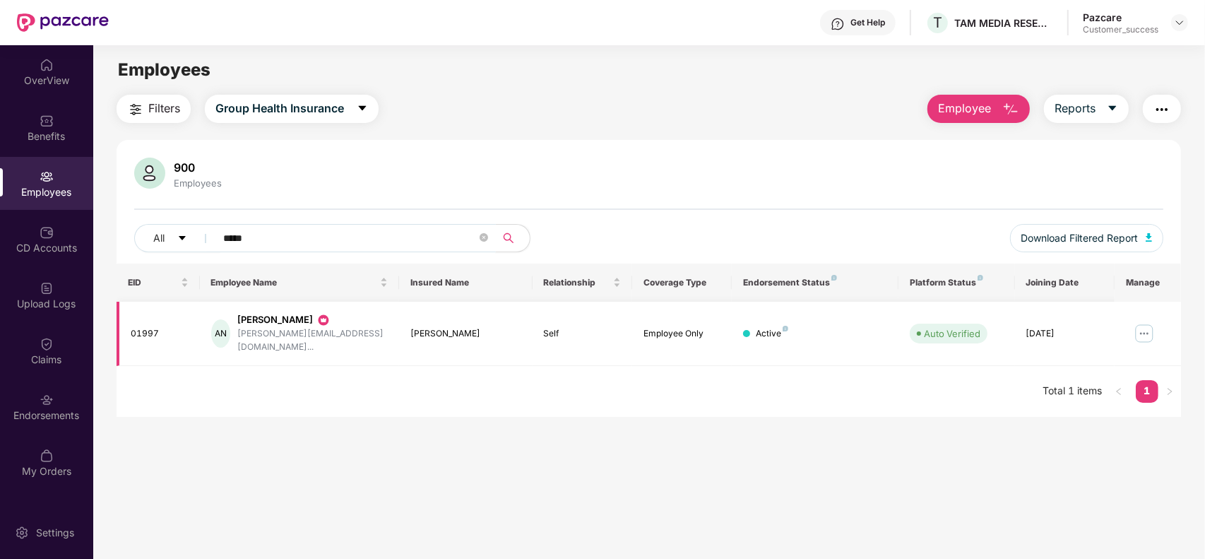
type input "*****"
click at [1146, 329] on img at bounding box center [1144, 333] width 23 height 23
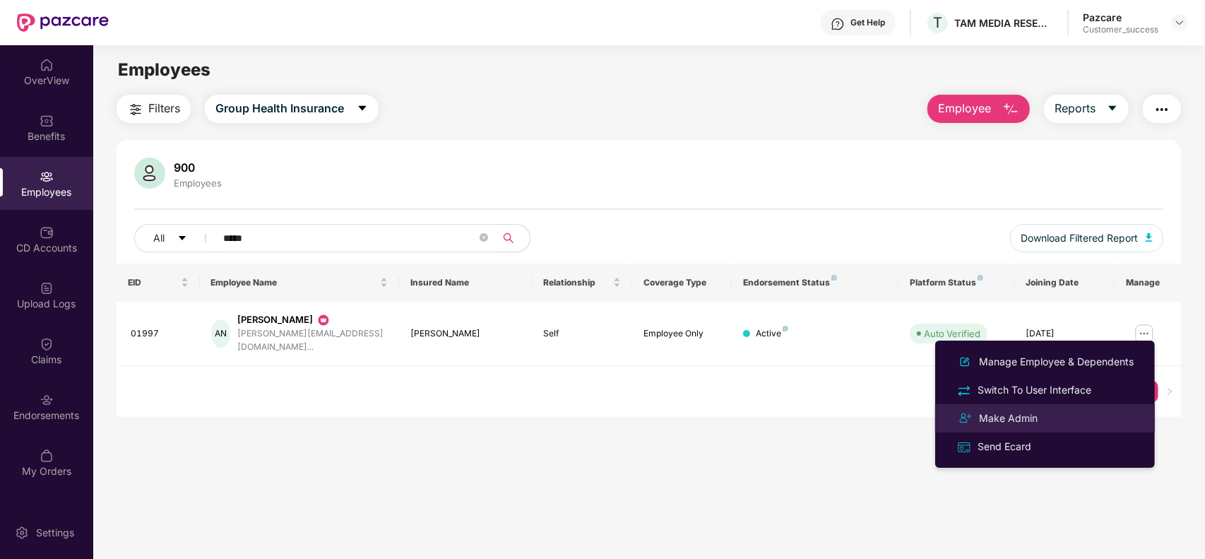
click at [986, 417] on div "Make Admin" at bounding box center [1008, 419] width 64 height 16
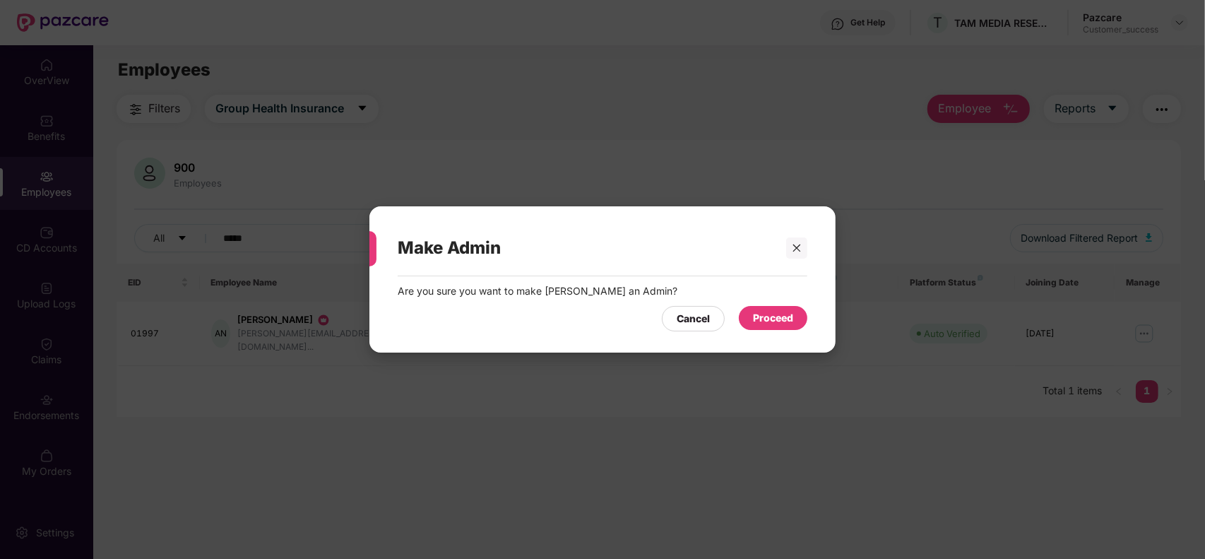
click at [774, 314] on div "Proceed" at bounding box center [773, 318] width 40 height 16
